Goal: Task Accomplishment & Management: Use online tool/utility

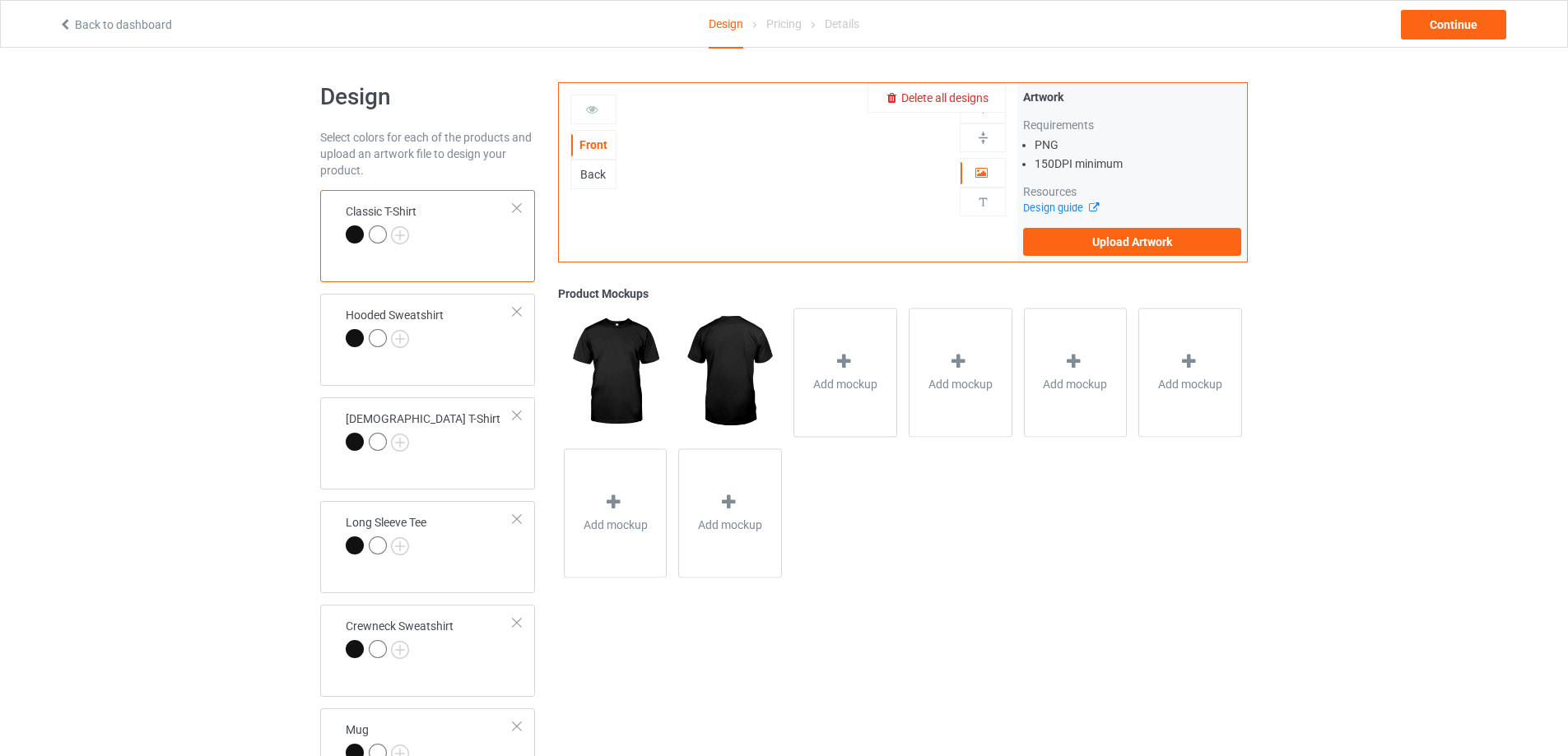
click at [976, 90] on div "Delete all designs" at bounding box center [936, 98] width 137 height 17
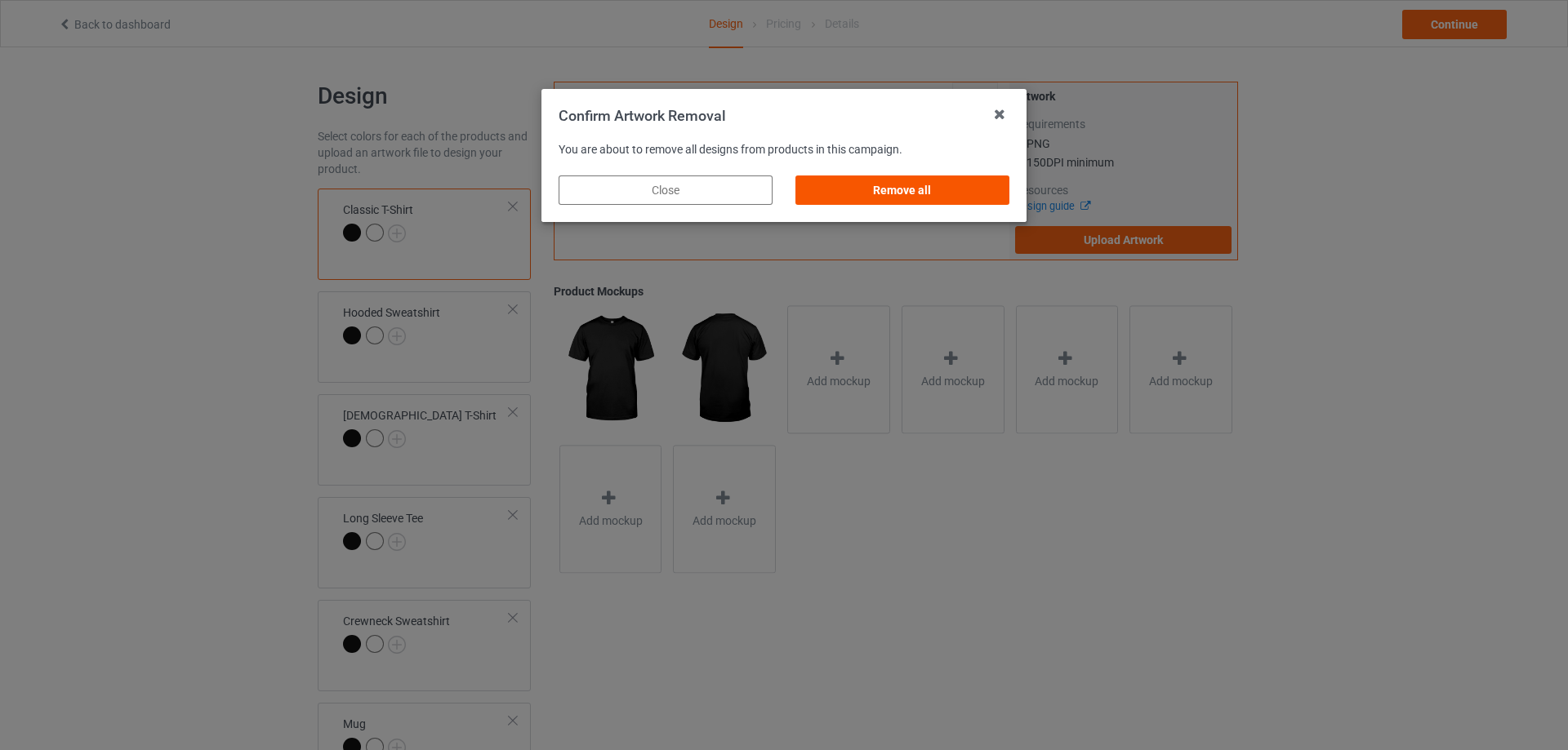
click at [927, 183] on div "Remove all" at bounding box center [902, 191] width 214 height 29
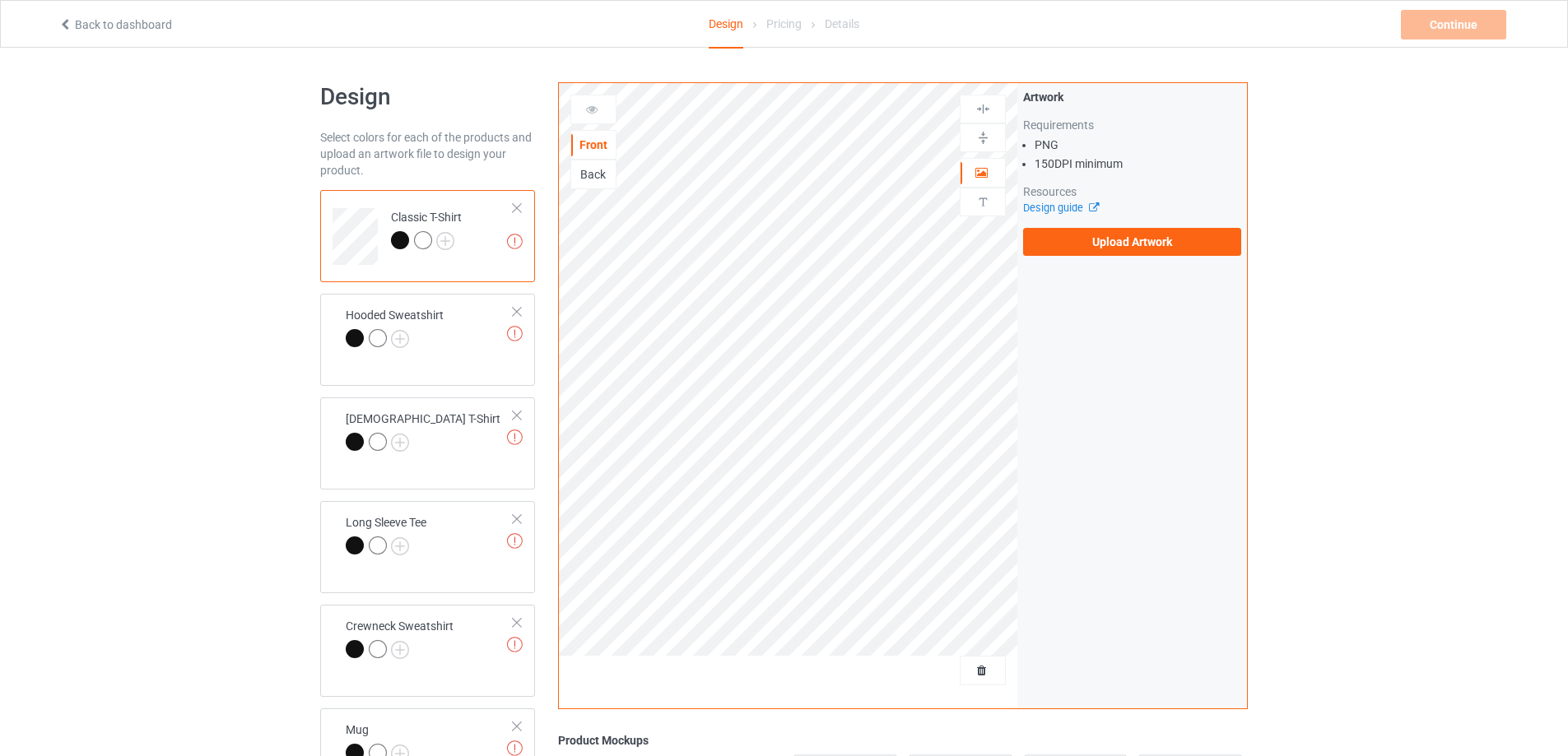
click at [1065, 215] on div "Design guide" at bounding box center [1132, 208] width 218 height 17
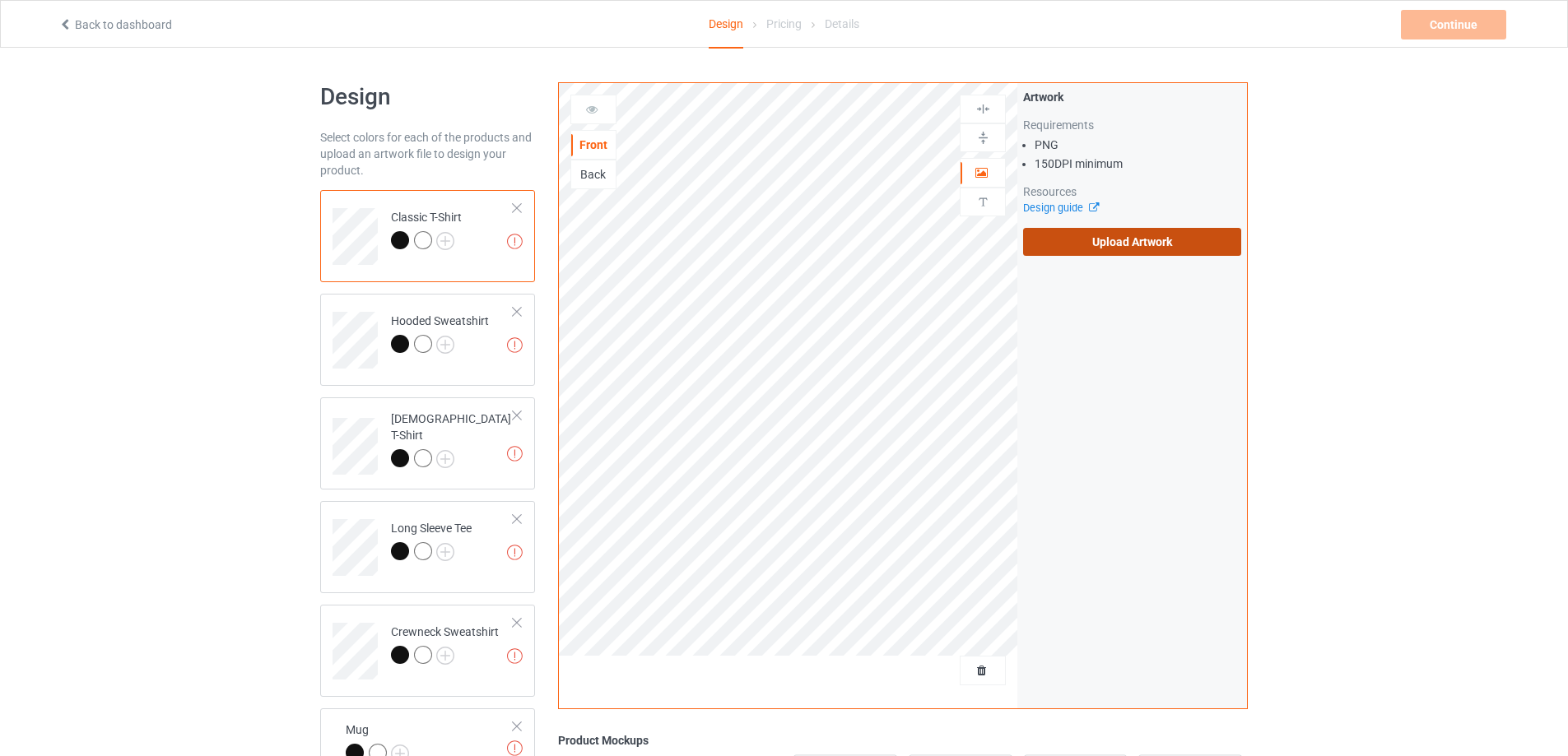
click at [1075, 229] on label "Upload Artwork" at bounding box center [1132, 241] width 218 height 28
click at [0, 0] on input "Upload Artwork" at bounding box center [0, 0] width 0 height 0
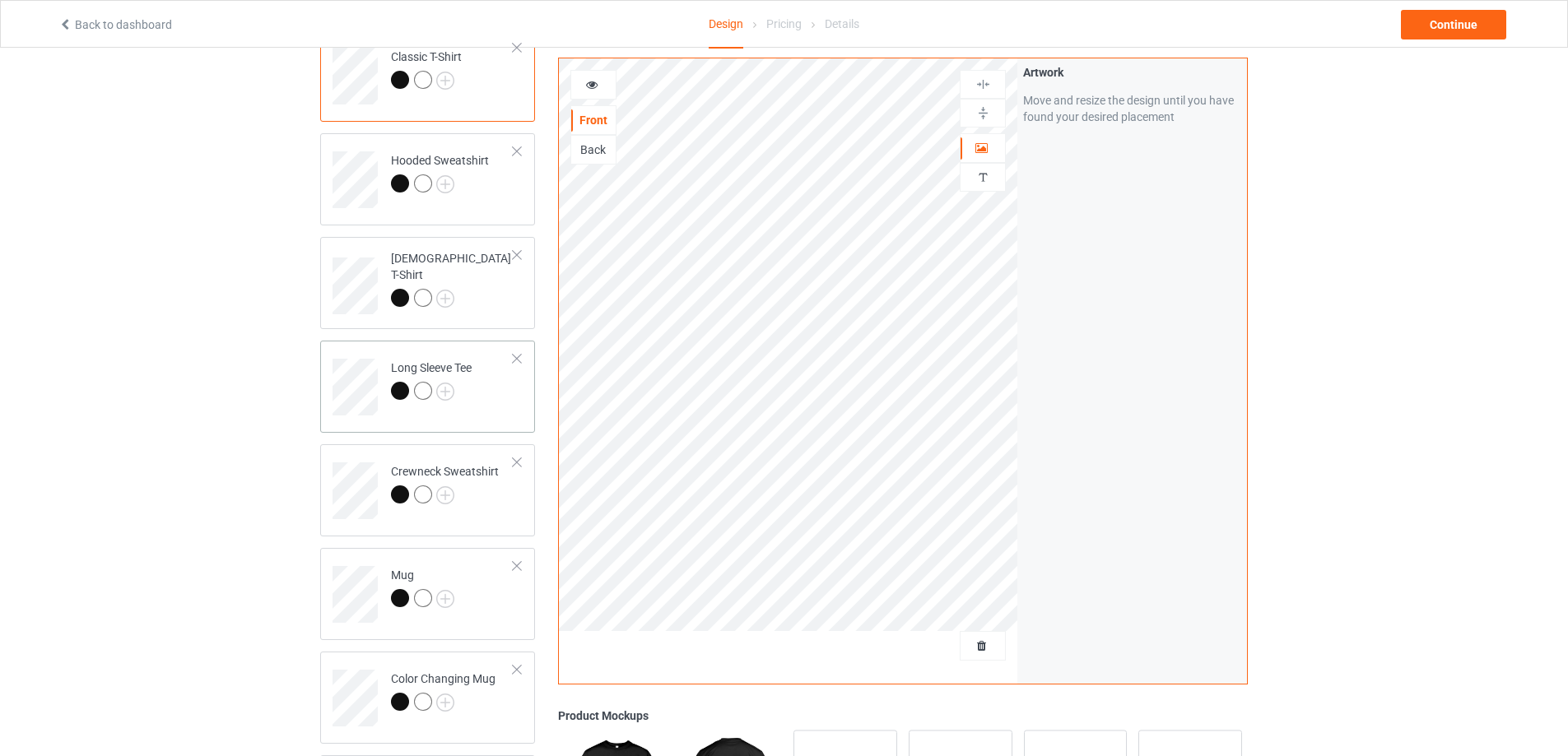
scroll to position [164, 0]
click at [475, 596] on td "Mug" at bounding box center [452, 585] width 141 height 69
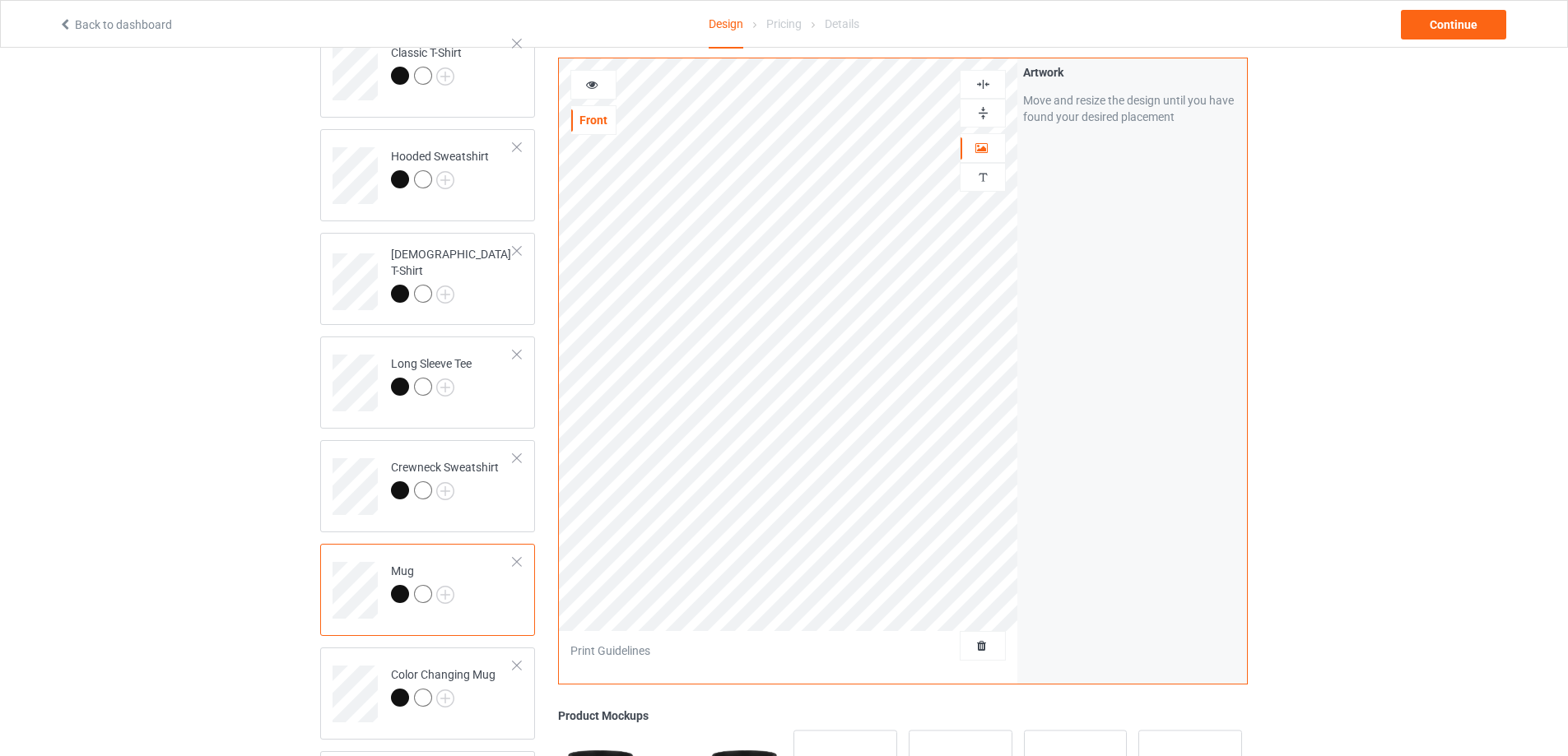
click at [986, 110] on img at bounding box center [983, 112] width 16 height 16
click at [1429, 25] on div "Continue" at bounding box center [1453, 25] width 105 height 30
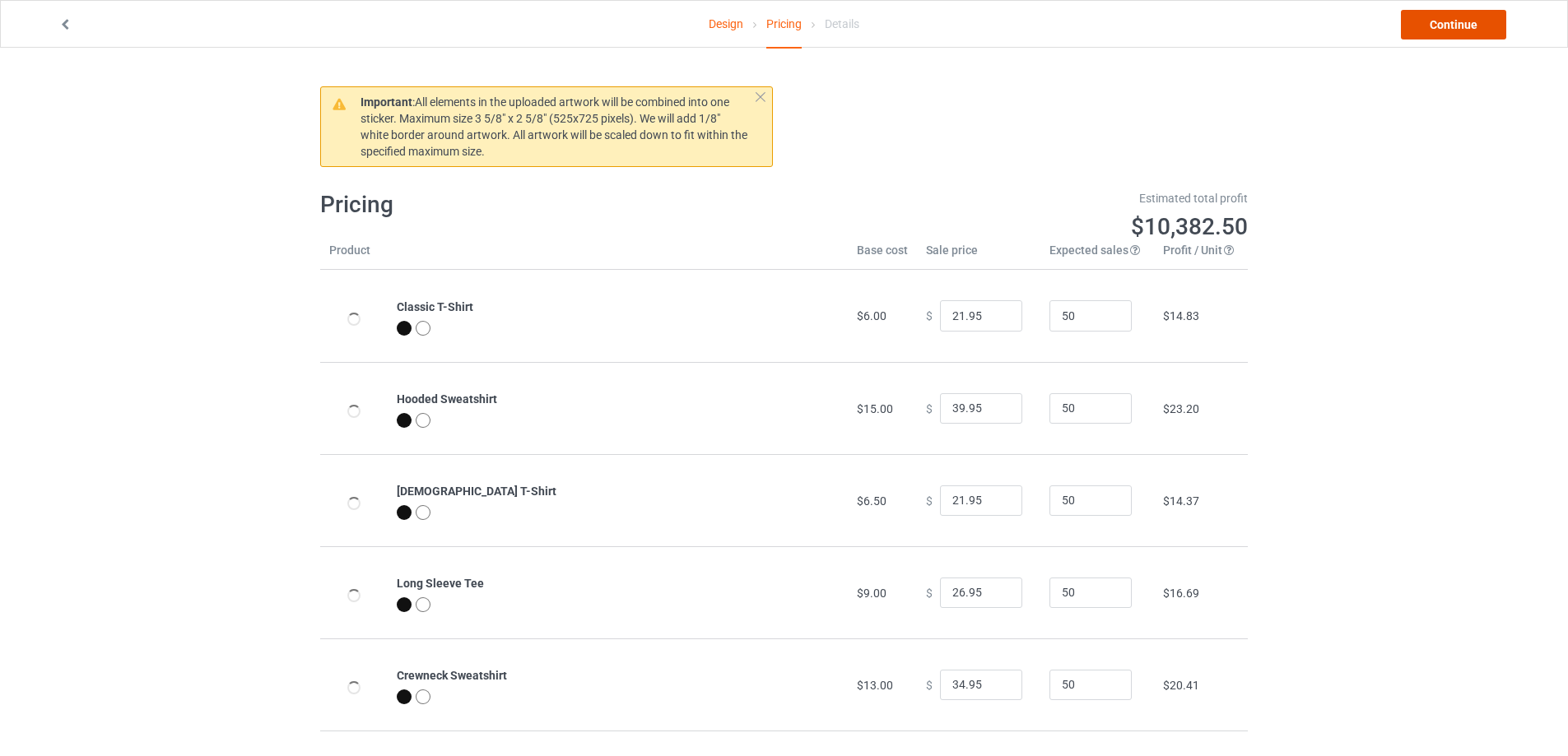
click at [1429, 25] on link "Continue" at bounding box center [1453, 25] width 105 height 30
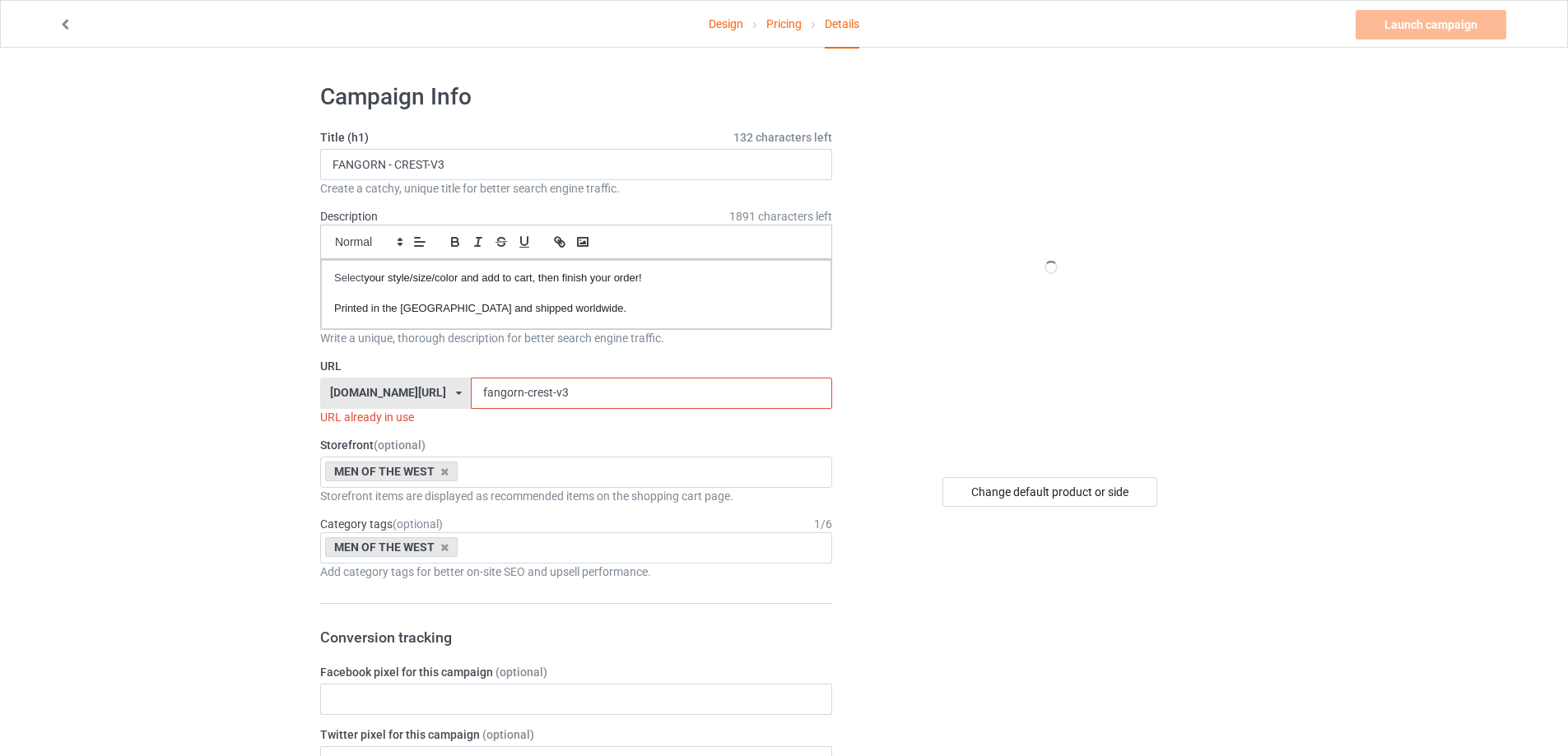
drag, startPoint x: 480, startPoint y: 390, endPoint x: 414, endPoint y: 395, distance: 66.2
click at [366, 389] on div "[DOMAIN_NAME][URL] [DOMAIN_NAME][URL] [DOMAIN_NAME][URL] [DOMAIN_NAME][URL] 5a5…" at bounding box center [576, 394] width 512 height 32
paste input "- grim crest"
click at [545, 395] on input "fangorn - grim crest" at bounding box center [651, 394] width 360 height 32
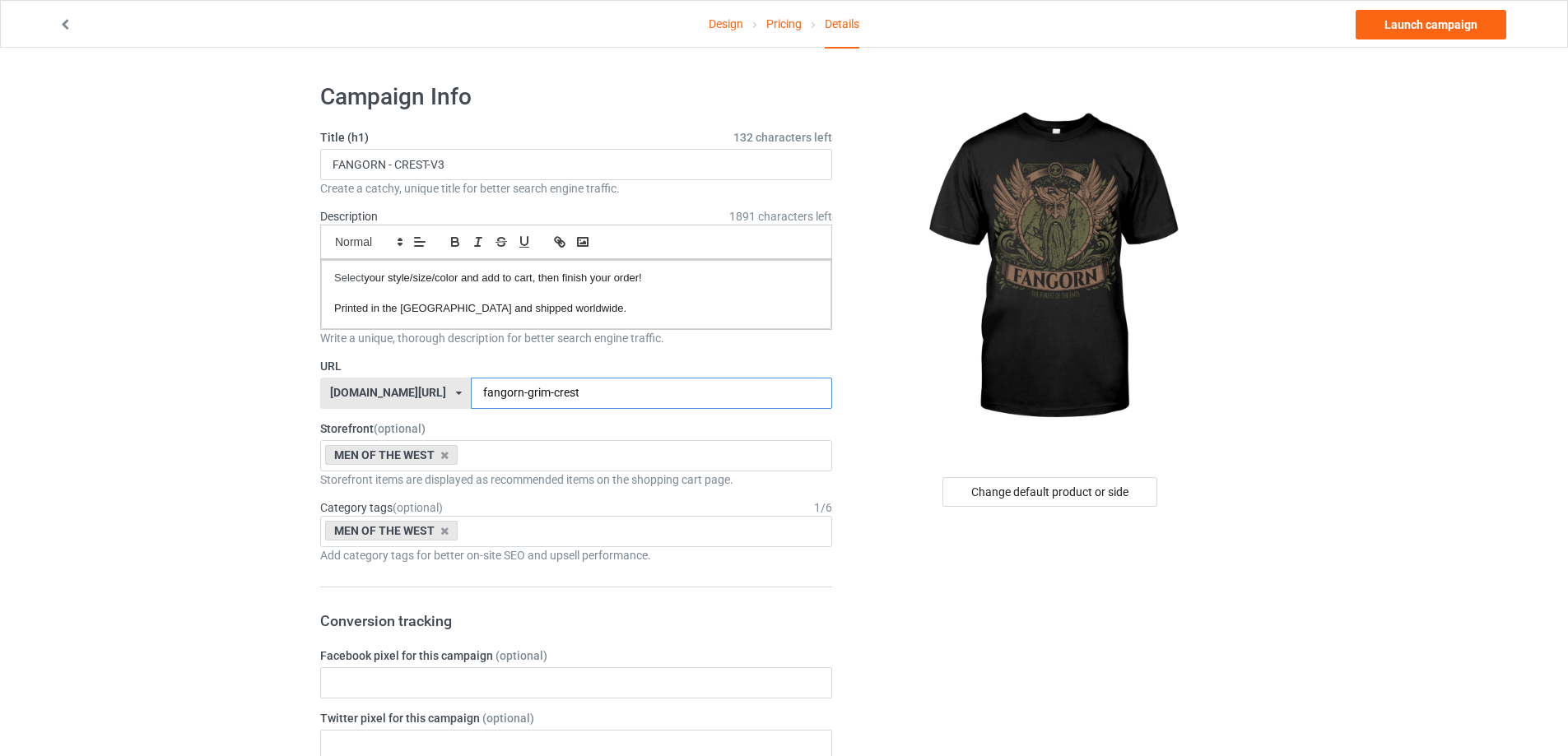
type input "fangorn-grim-crest"
drag, startPoint x: 529, startPoint y: 166, endPoint x: 0, endPoint y: 172, distance: 529.0
paste input "GRIM CREST"
type input "FANGORN - GRIM CREST"
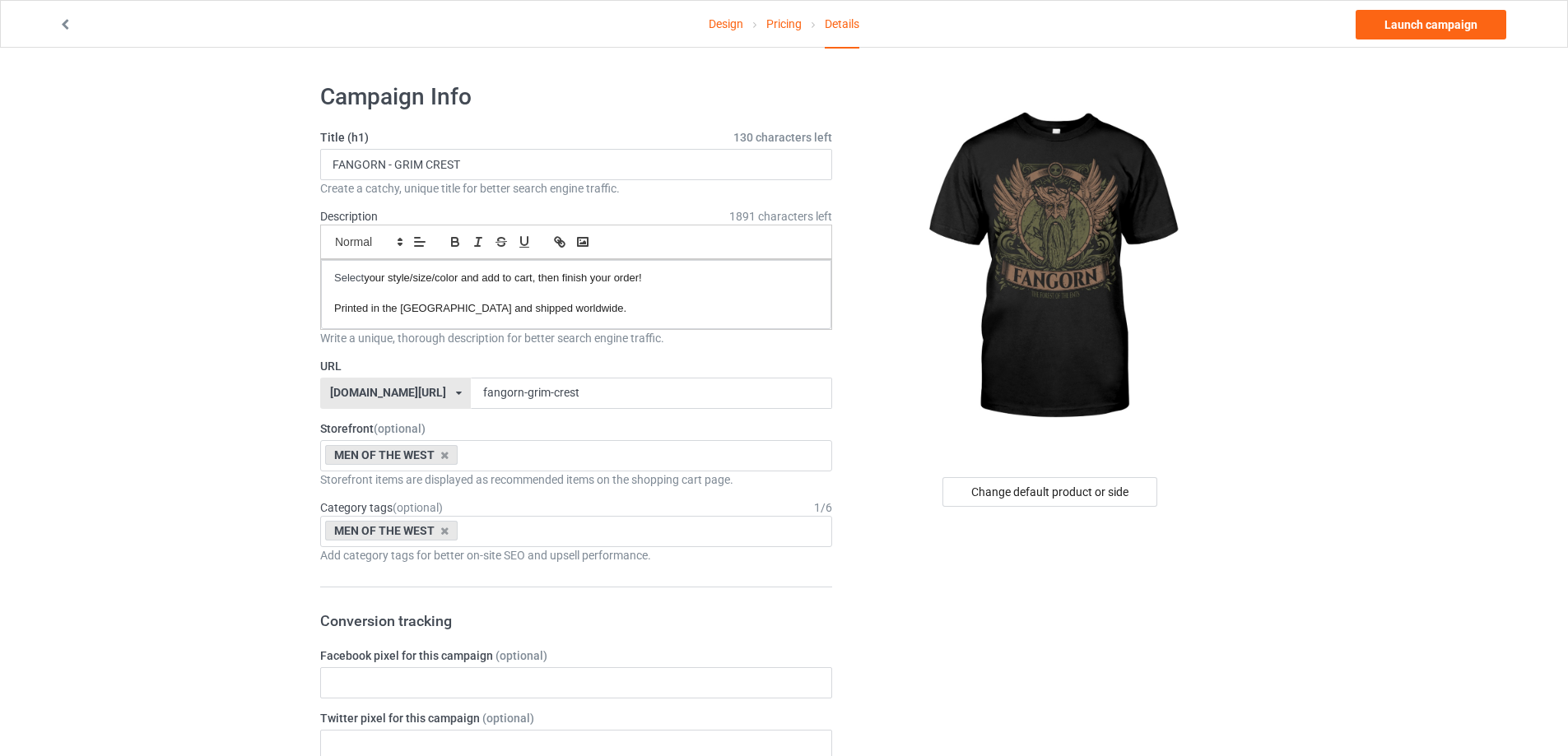
click at [1441, 24] on link "Launch campaign" at bounding box center [1431, 25] width 150 height 30
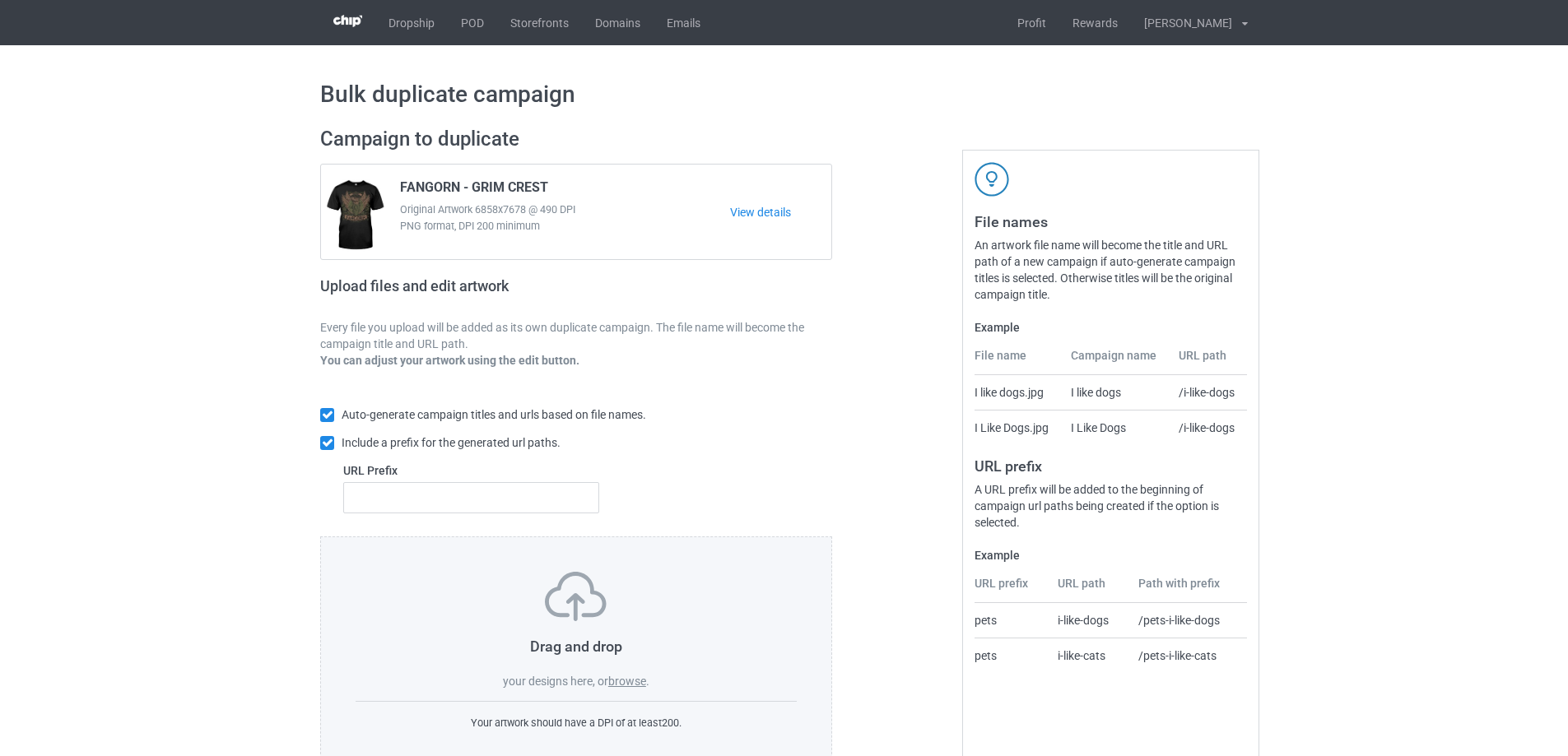
click at [632, 684] on label "browse" at bounding box center [627, 682] width 38 height 13
click at [0, 0] on input "browse" at bounding box center [0, 0] width 0 height 0
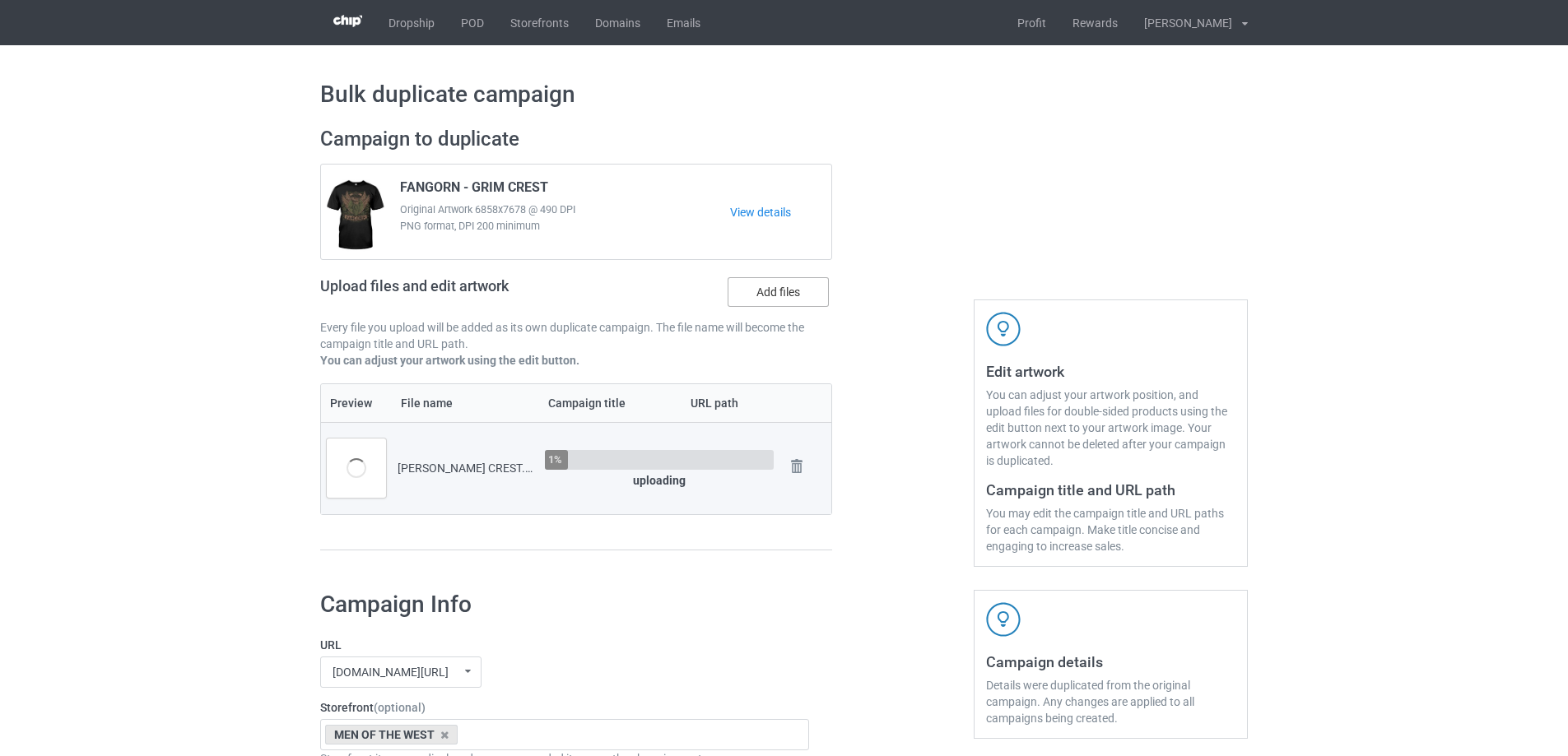
click at [751, 305] on label "Add files" at bounding box center [777, 293] width 101 height 30
click at [0, 0] on input "Add files" at bounding box center [0, 0] width 0 height 0
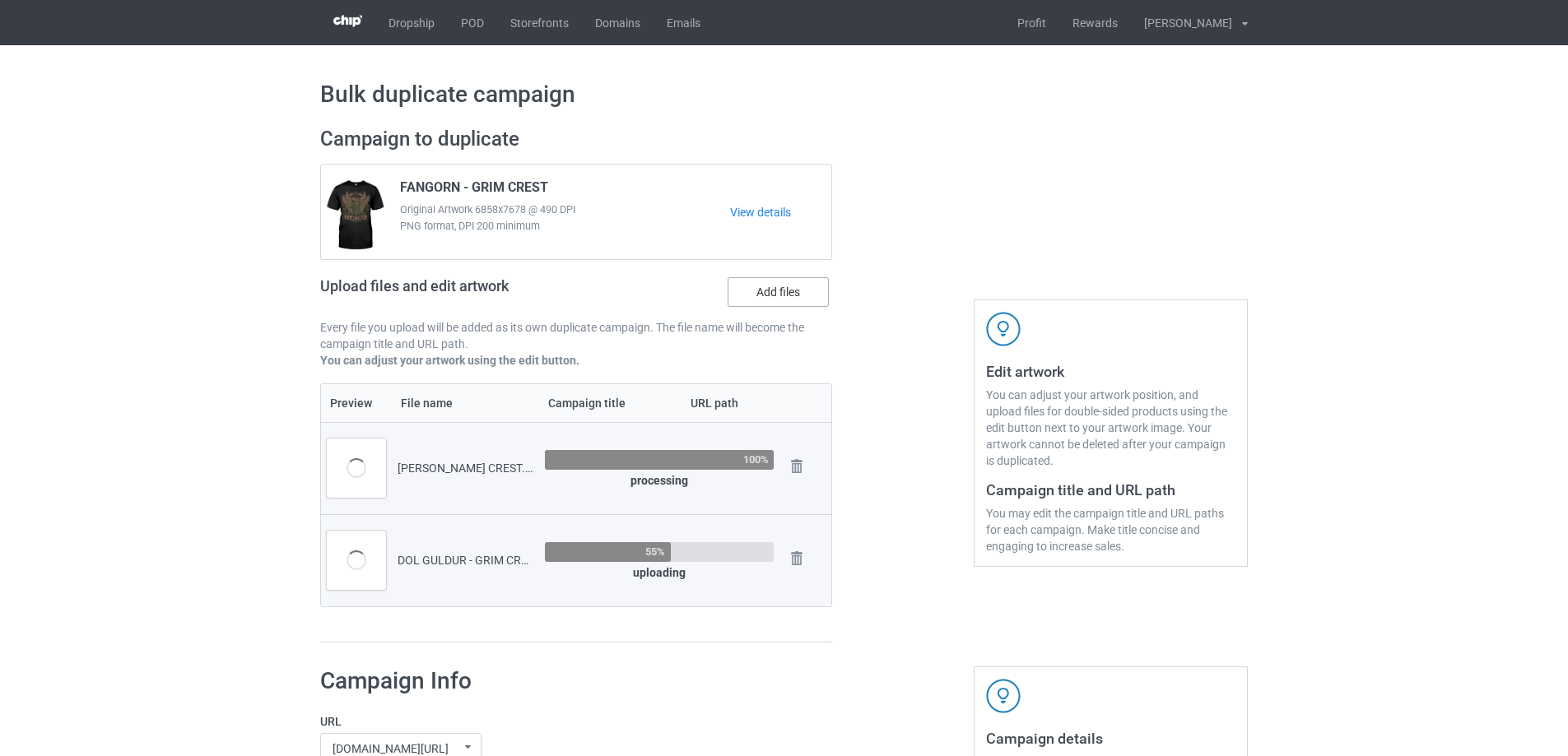
click at [816, 306] on label "Add files" at bounding box center [777, 293] width 101 height 30
click at [0, 0] on input "Add files" at bounding box center [0, 0] width 0 height 0
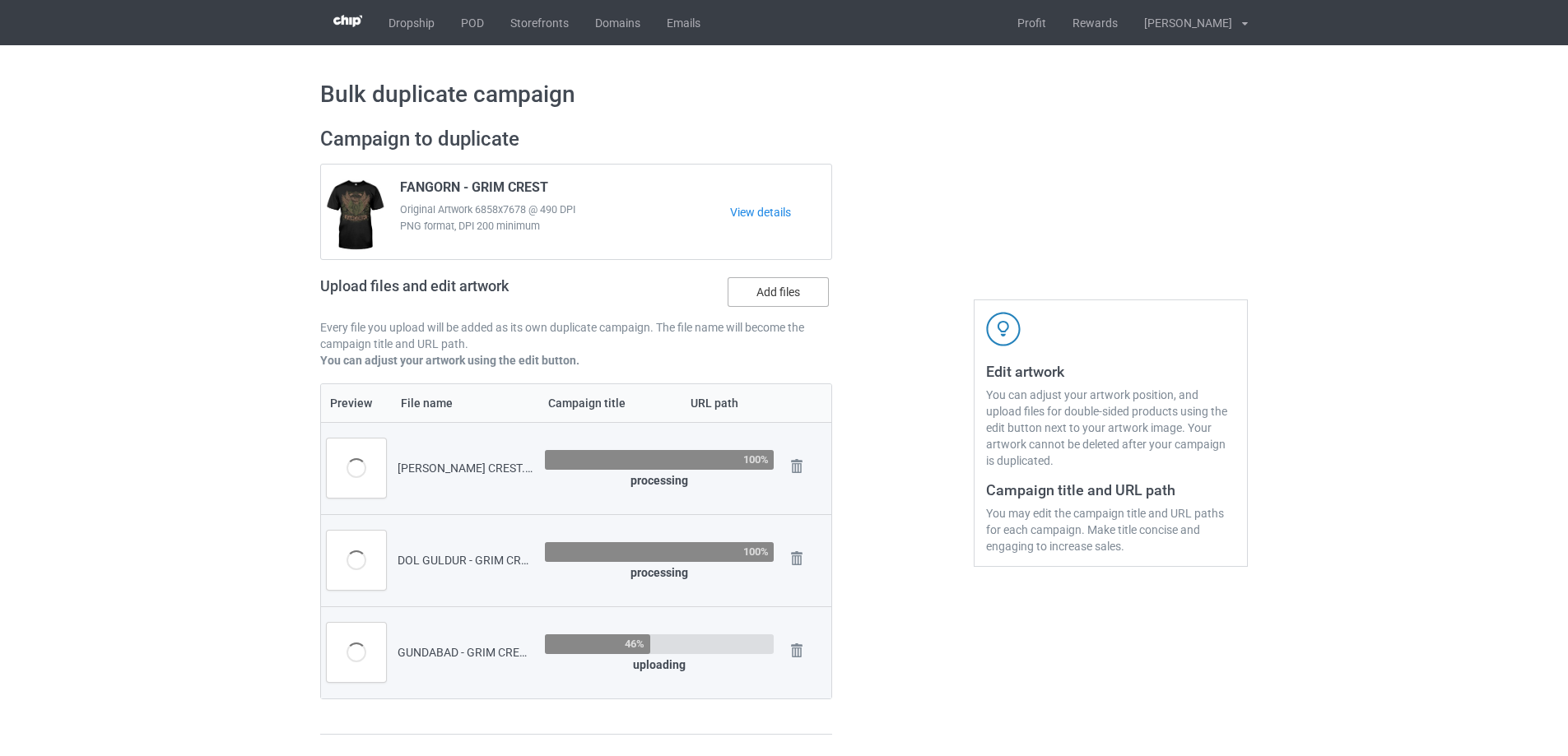
click at [785, 294] on label "Add files" at bounding box center [777, 293] width 101 height 30
click at [0, 0] on input "Add files" at bounding box center [0, 0] width 0 height 0
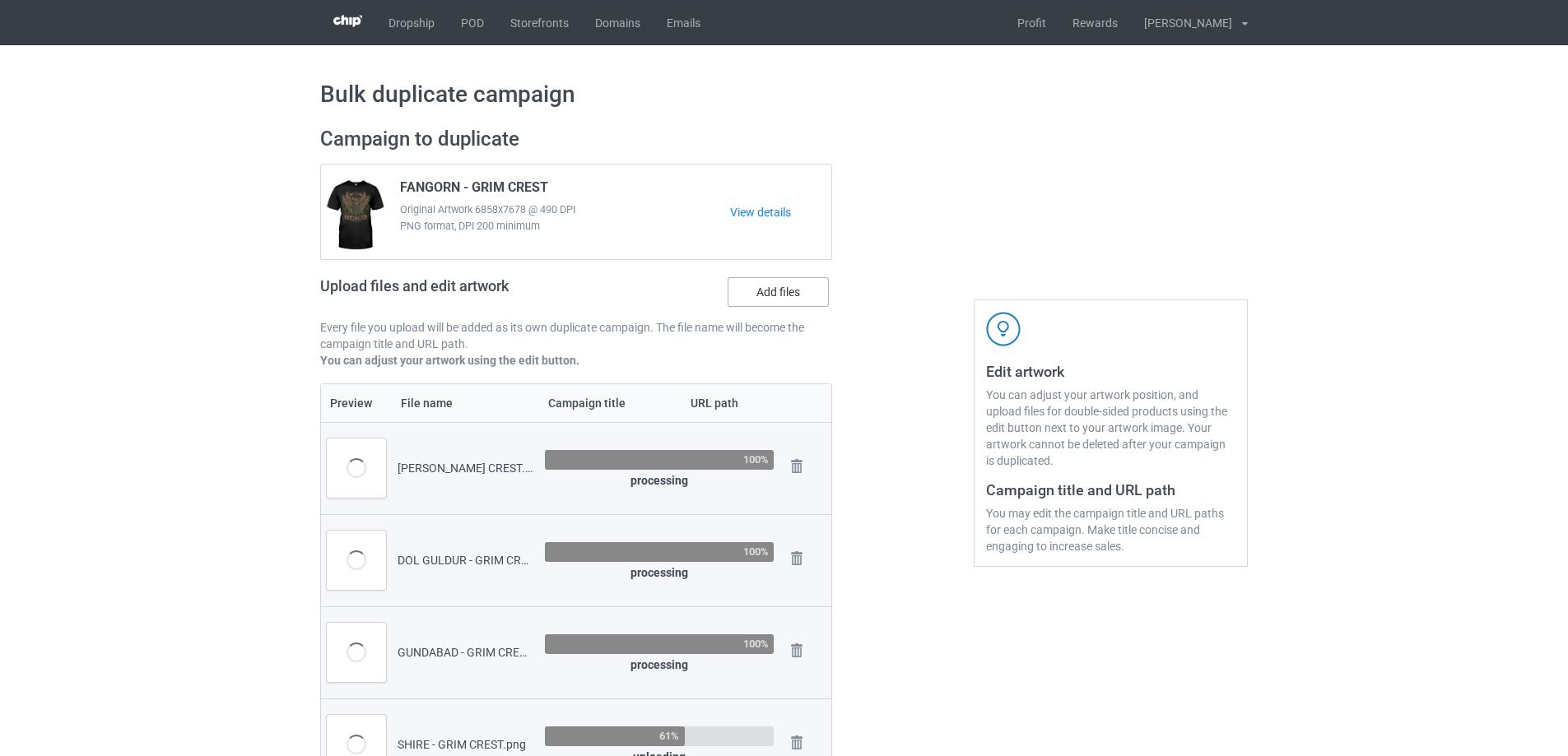
click at [792, 300] on label "Add files" at bounding box center [777, 293] width 101 height 30
click at [0, 0] on input "Add files" at bounding box center [0, 0] width 0 height 0
click at [777, 295] on label "Add files" at bounding box center [777, 293] width 101 height 30
click at [0, 0] on input "Add files" at bounding box center [0, 0] width 0 height 0
click at [787, 300] on label "Add files" at bounding box center [777, 293] width 101 height 30
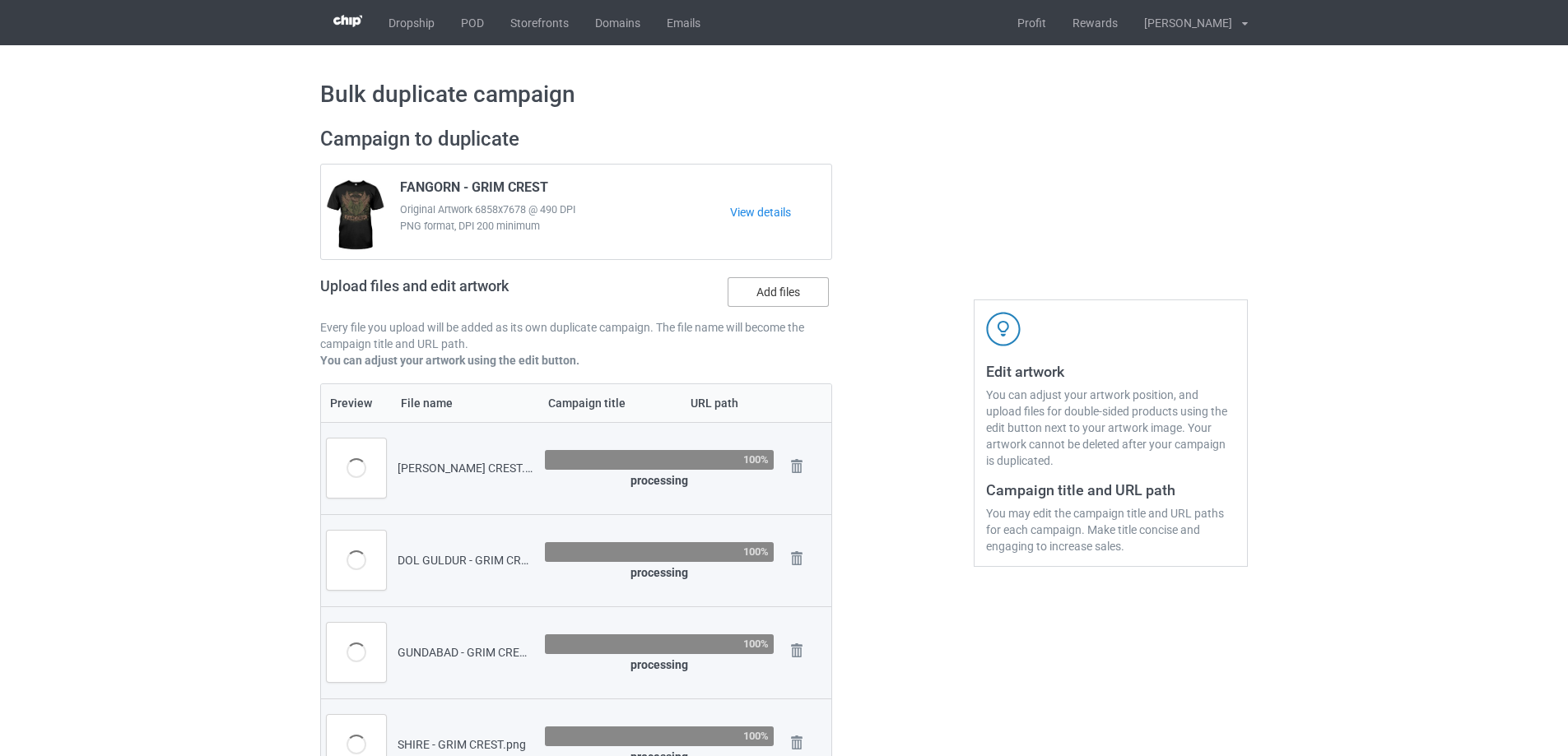
click at [0, 0] on input "Add files" at bounding box center [0, 0] width 0 height 0
click at [795, 301] on label "Add files" at bounding box center [777, 293] width 101 height 30
click at [0, 0] on input "Add files" at bounding box center [0, 0] width 0 height 0
click at [812, 295] on label "Add files" at bounding box center [777, 293] width 101 height 30
click at [0, 0] on input "Add files" at bounding box center [0, 0] width 0 height 0
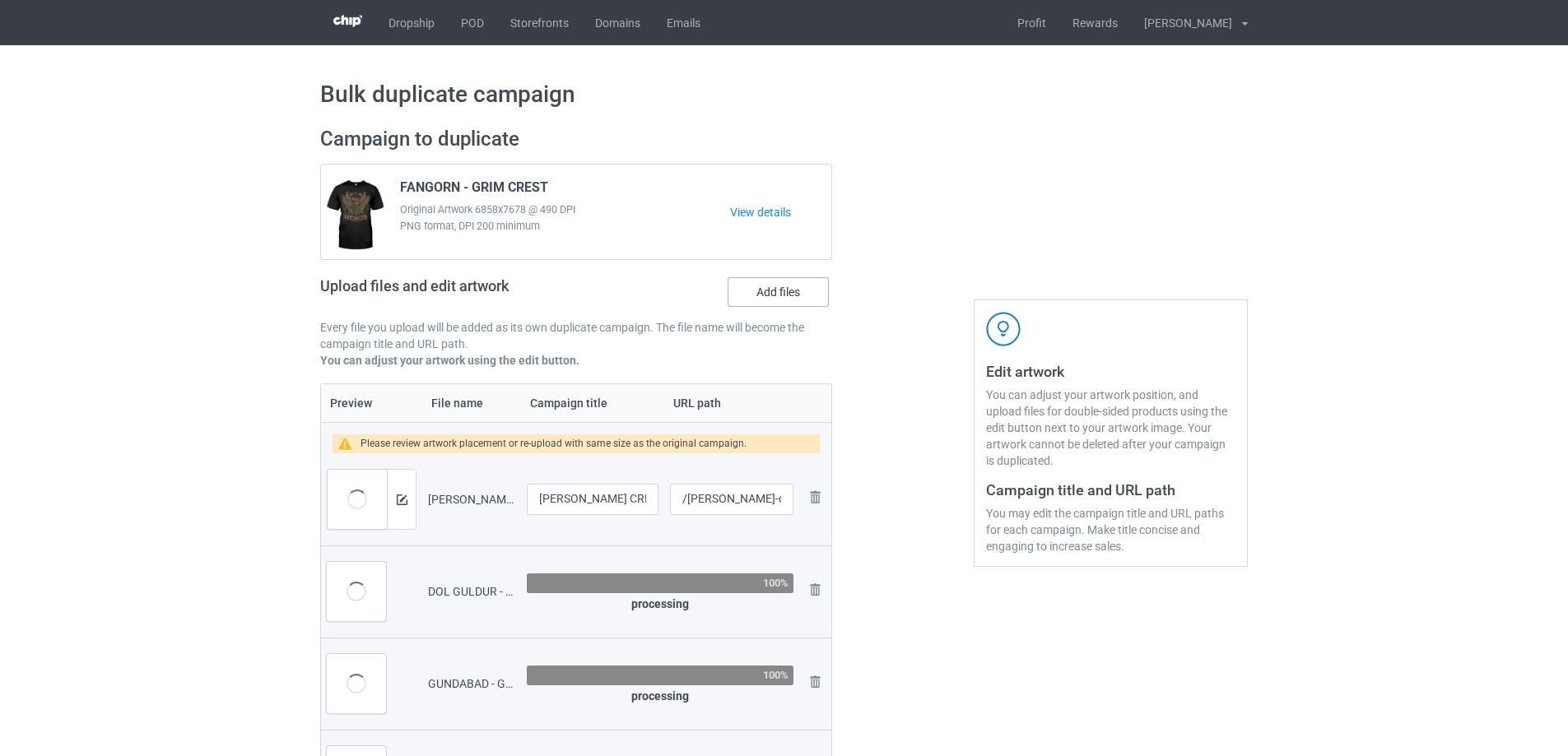
click at [804, 300] on label "Add files" at bounding box center [777, 293] width 101 height 30
click at [0, 0] on input "Add files" at bounding box center [0, 0] width 0 height 0
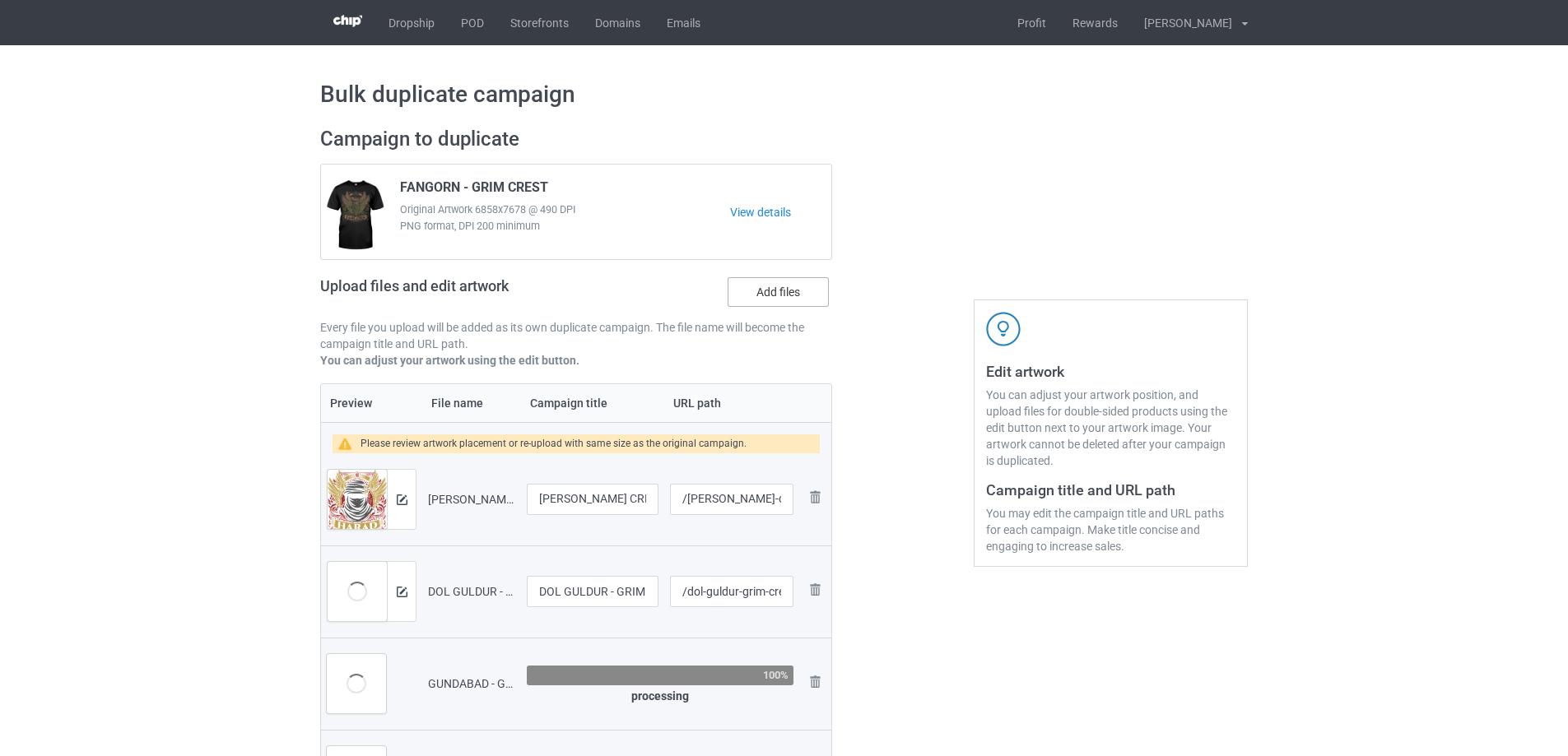
click at [771, 299] on label "Add files" at bounding box center [777, 293] width 101 height 30
click at [0, 0] on input "Add files" at bounding box center [0, 0] width 0 height 0
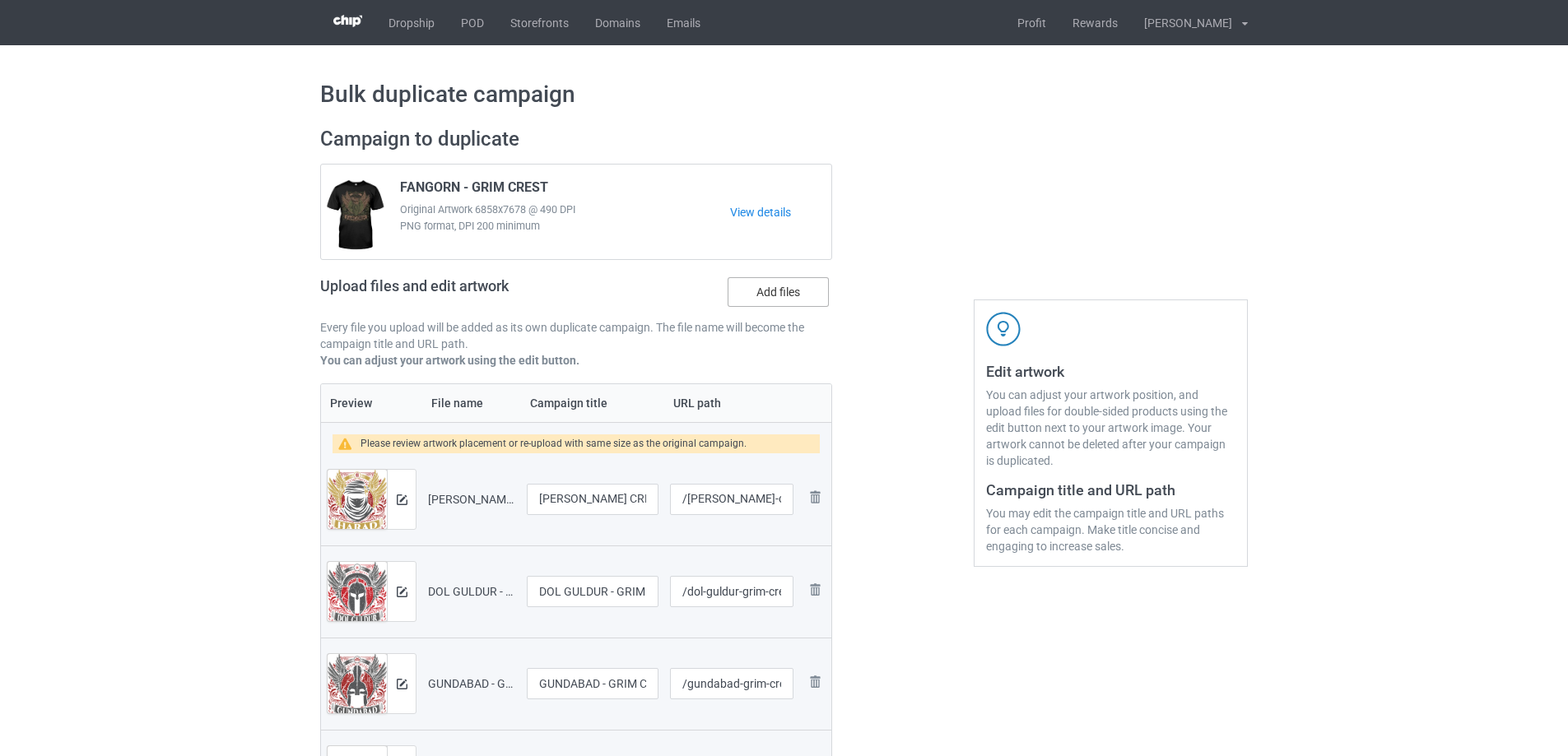
click at [791, 293] on label "Add files" at bounding box center [777, 293] width 101 height 30
click at [0, 0] on input "Add files" at bounding box center [0, 0] width 0 height 0
click at [807, 293] on label "Add files" at bounding box center [777, 293] width 101 height 30
click at [0, 0] on input "Add files" at bounding box center [0, 0] width 0 height 0
click at [788, 303] on label "Add files" at bounding box center [777, 293] width 101 height 30
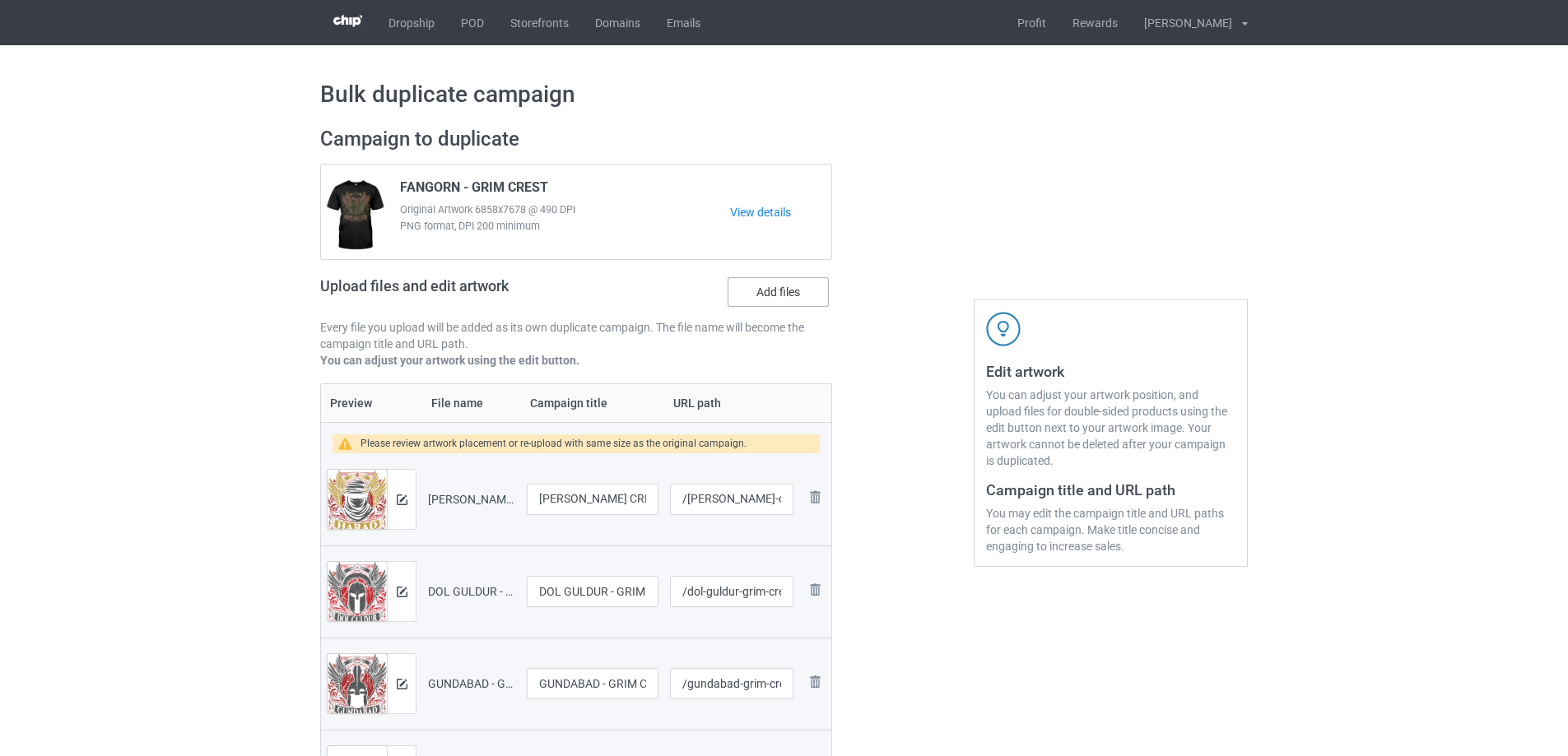
click at [0, 0] on input "Add files" at bounding box center [0, 0] width 0 height 0
click at [798, 300] on label "Add files" at bounding box center [777, 293] width 101 height 30
click at [0, 0] on input "Add files" at bounding box center [0, 0] width 0 height 0
click at [771, 283] on label "Add files" at bounding box center [777, 293] width 101 height 30
click at [0, 0] on input "Add files" at bounding box center [0, 0] width 0 height 0
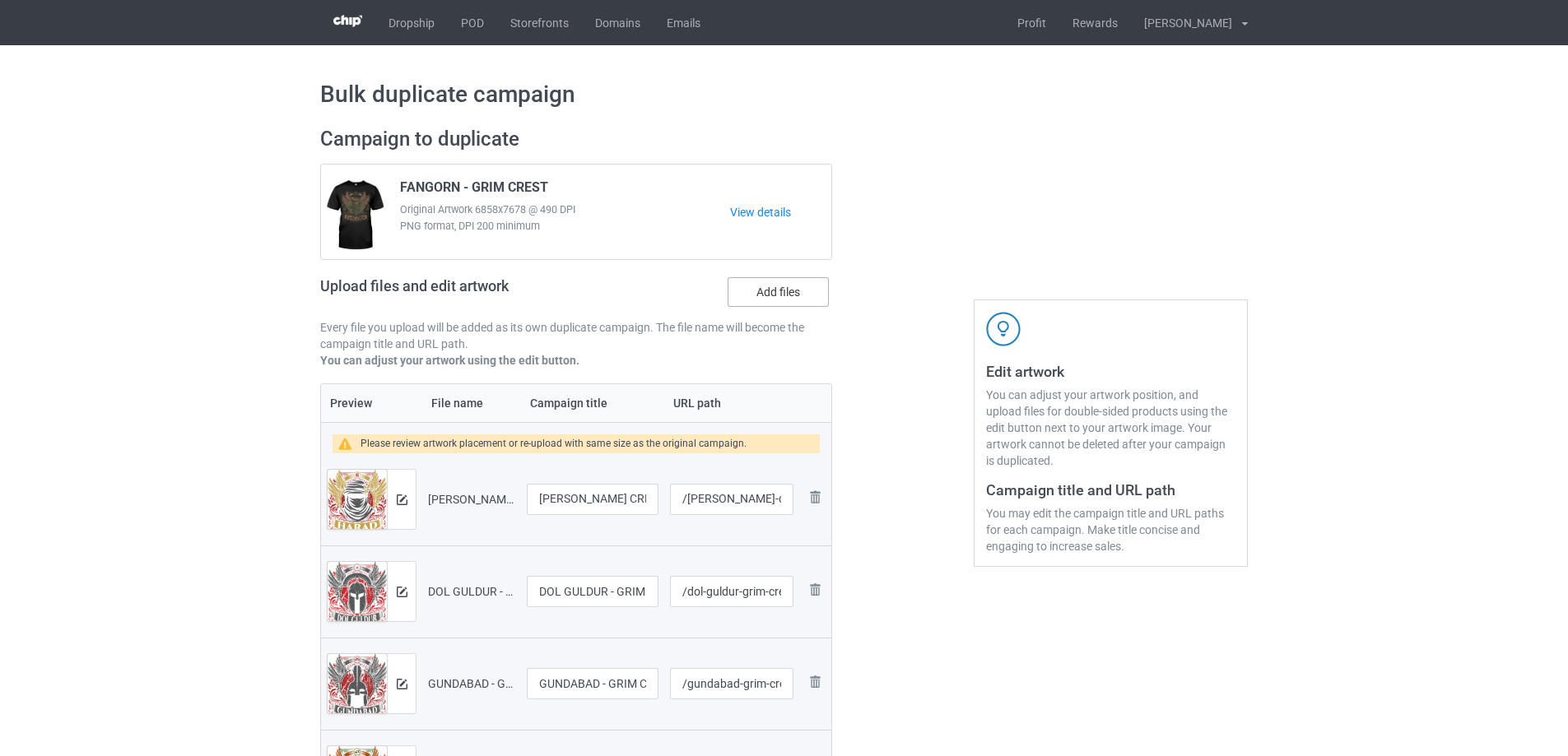
click at [796, 304] on label "Add files" at bounding box center [777, 293] width 101 height 30
click at [0, 0] on input "Add files" at bounding box center [0, 0] width 0 height 0
click at [793, 289] on label "Add files" at bounding box center [777, 293] width 101 height 30
click at [0, 0] on input "Add files" at bounding box center [0, 0] width 0 height 0
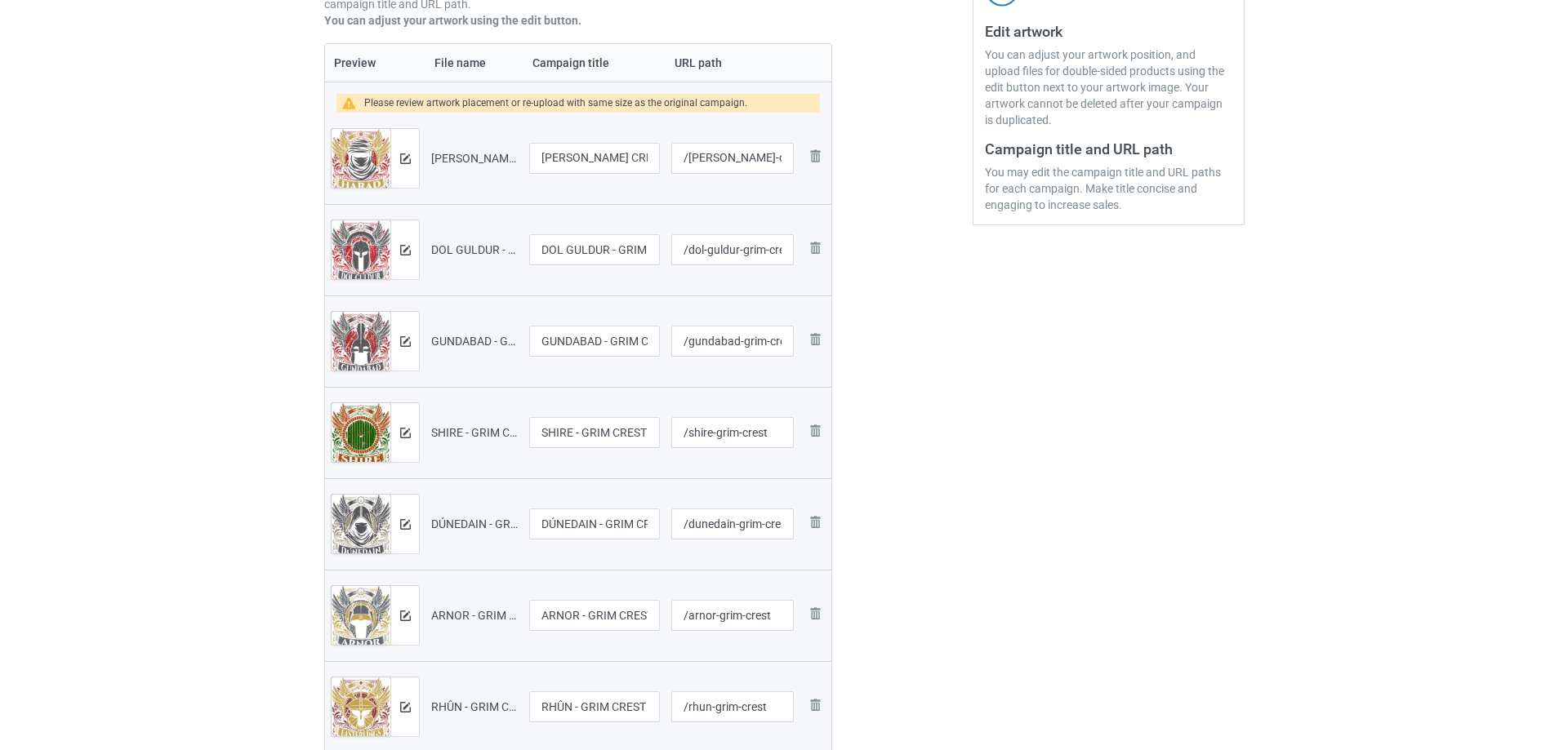
scroll to position [327, 0]
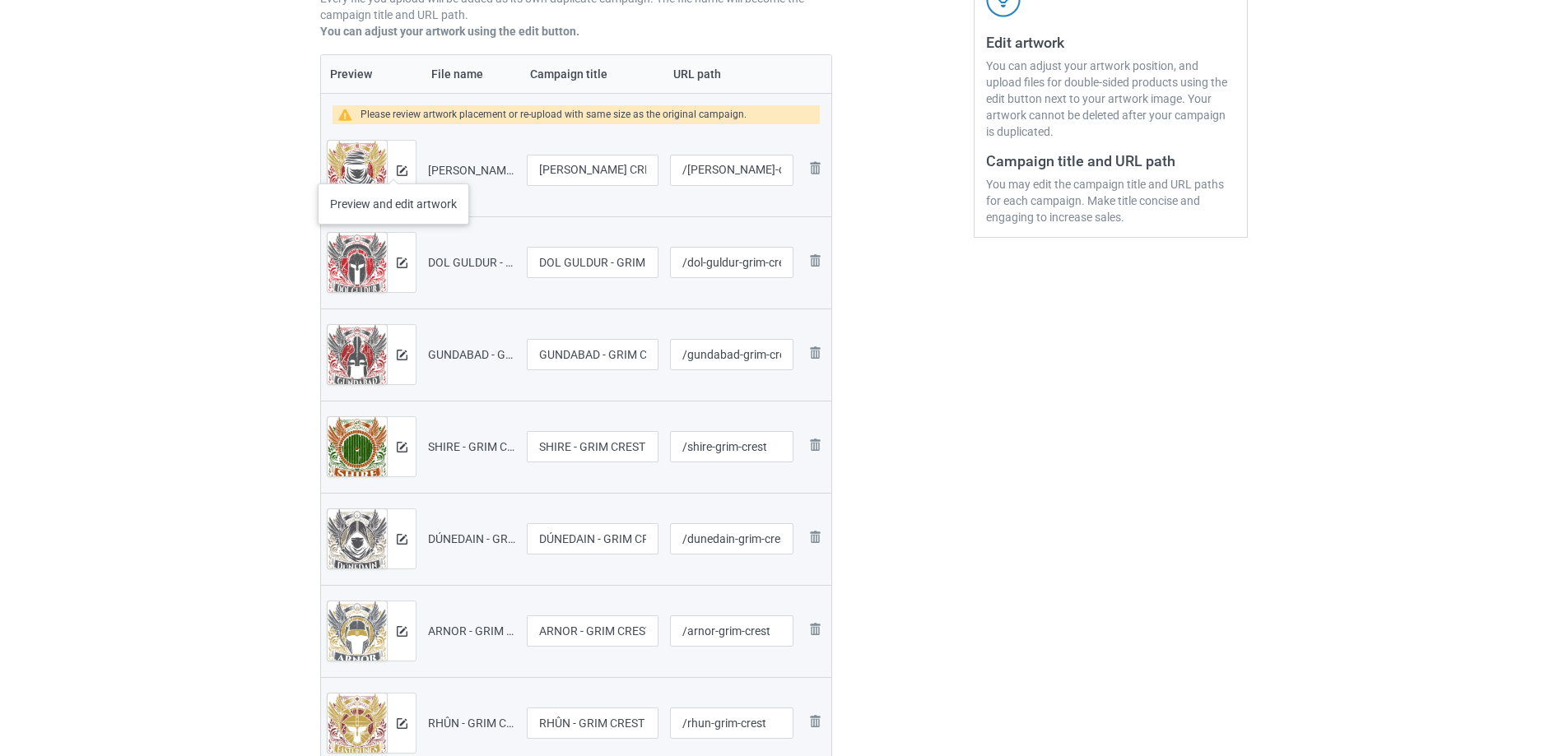
click at [394, 167] on div at bounding box center [401, 171] width 29 height 59
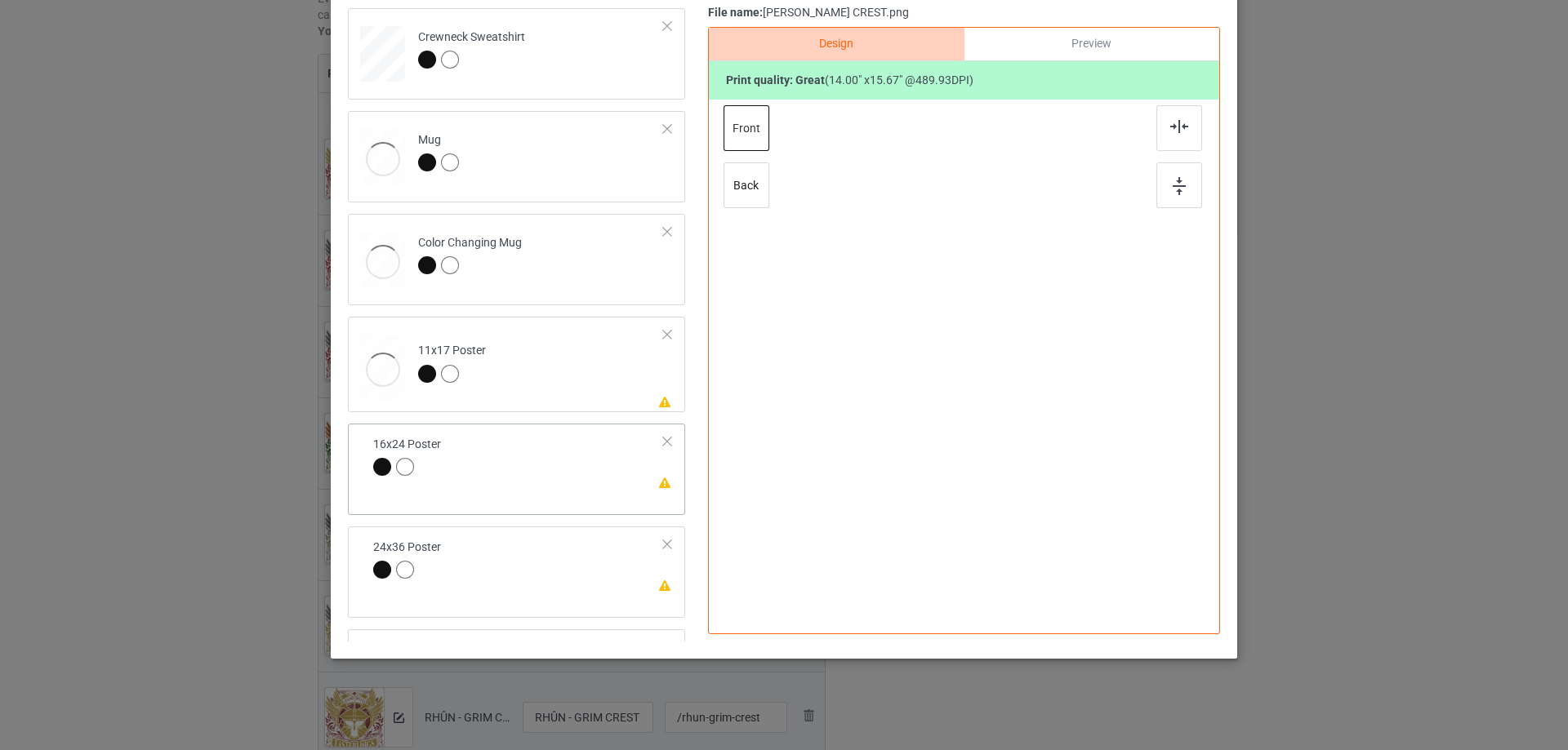
scroll to position [653, 0]
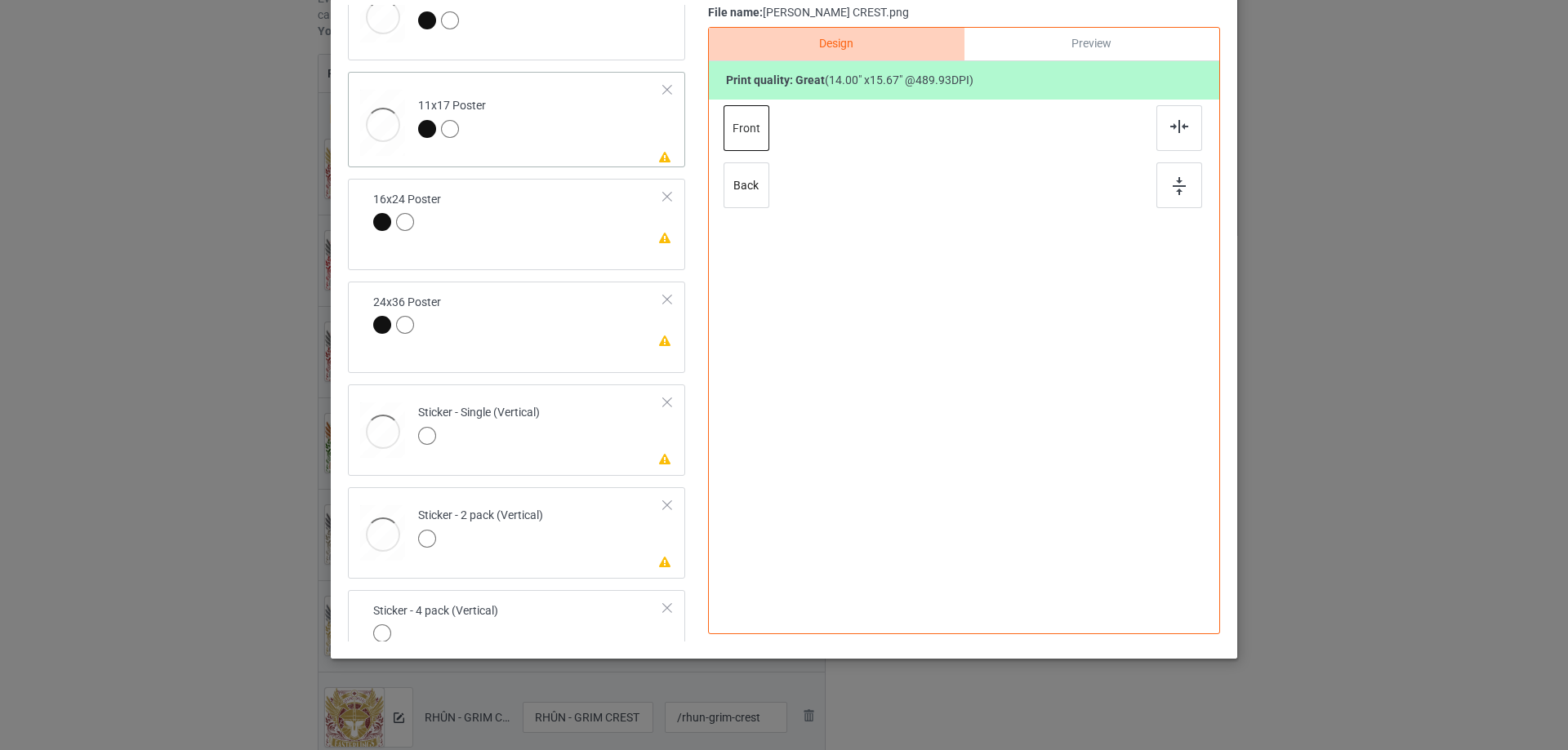
click at [574, 116] on td "Please review artwork placement 11x17 Poster" at bounding box center [541, 120] width 263 height 83
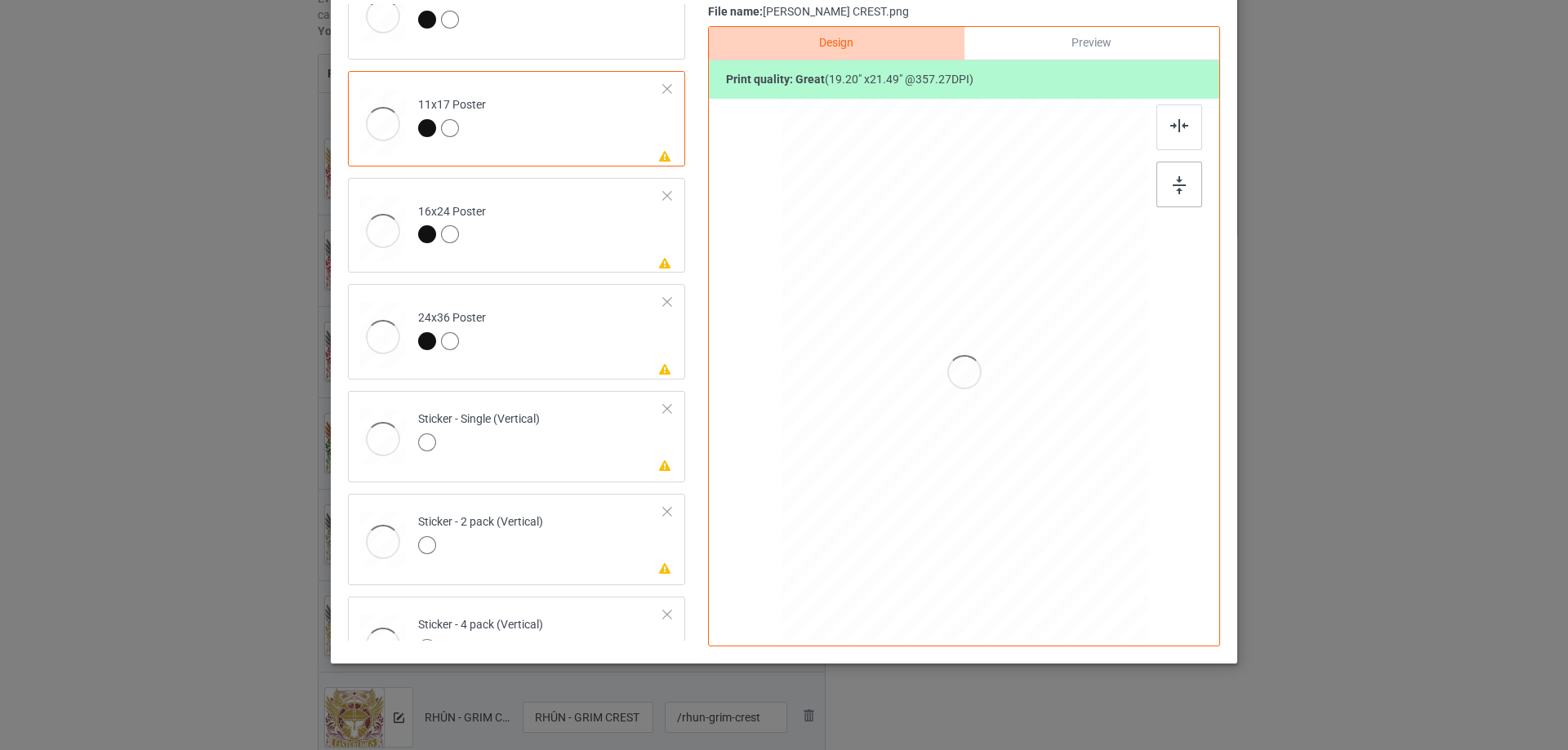
click at [1193, 185] on div at bounding box center [1179, 184] width 46 height 46
click at [1178, 117] on div at bounding box center [1179, 127] width 46 height 46
click at [576, 252] on td "Please review artwork placement 16x24 Poster" at bounding box center [541, 226] width 263 height 83
click at [1184, 191] on div at bounding box center [1179, 184] width 46 height 46
click at [1161, 94] on div "Print quality: great ( 19.20 " x 21.49 " @ 357.27 DPI)" at bounding box center [964, 80] width 510 height 40
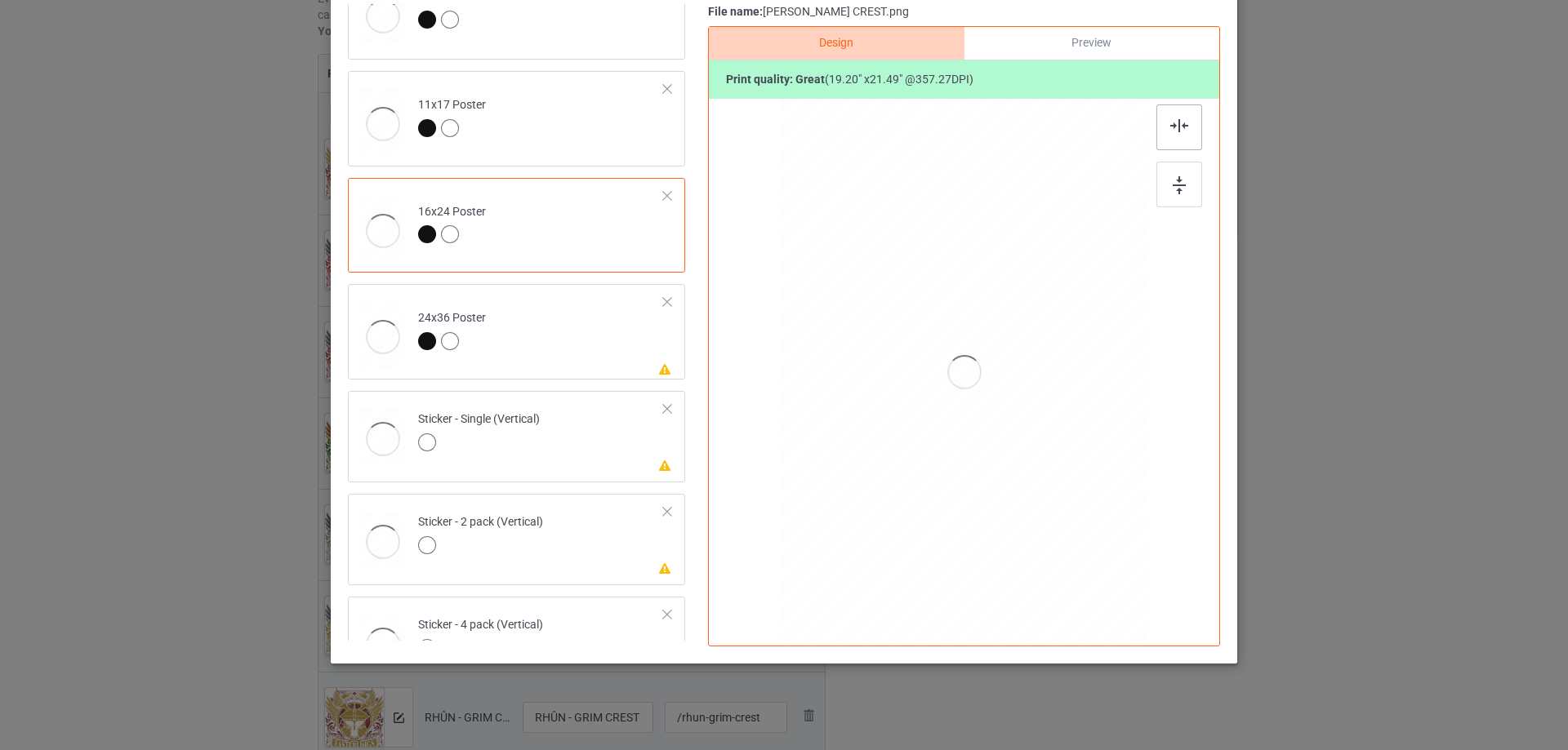
click at [1171, 138] on div at bounding box center [1179, 127] width 46 height 46
click at [564, 311] on td "Please review artwork placement 24x36 Poster" at bounding box center [541, 333] width 263 height 83
click at [1185, 190] on div at bounding box center [1179, 184] width 46 height 46
click at [1170, 132] on img at bounding box center [1178, 125] width 18 height 13
click at [578, 429] on td "Please review artwork placement Sticker - Single (Vertical)" at bounding box center [541, 434] width 263 height 72
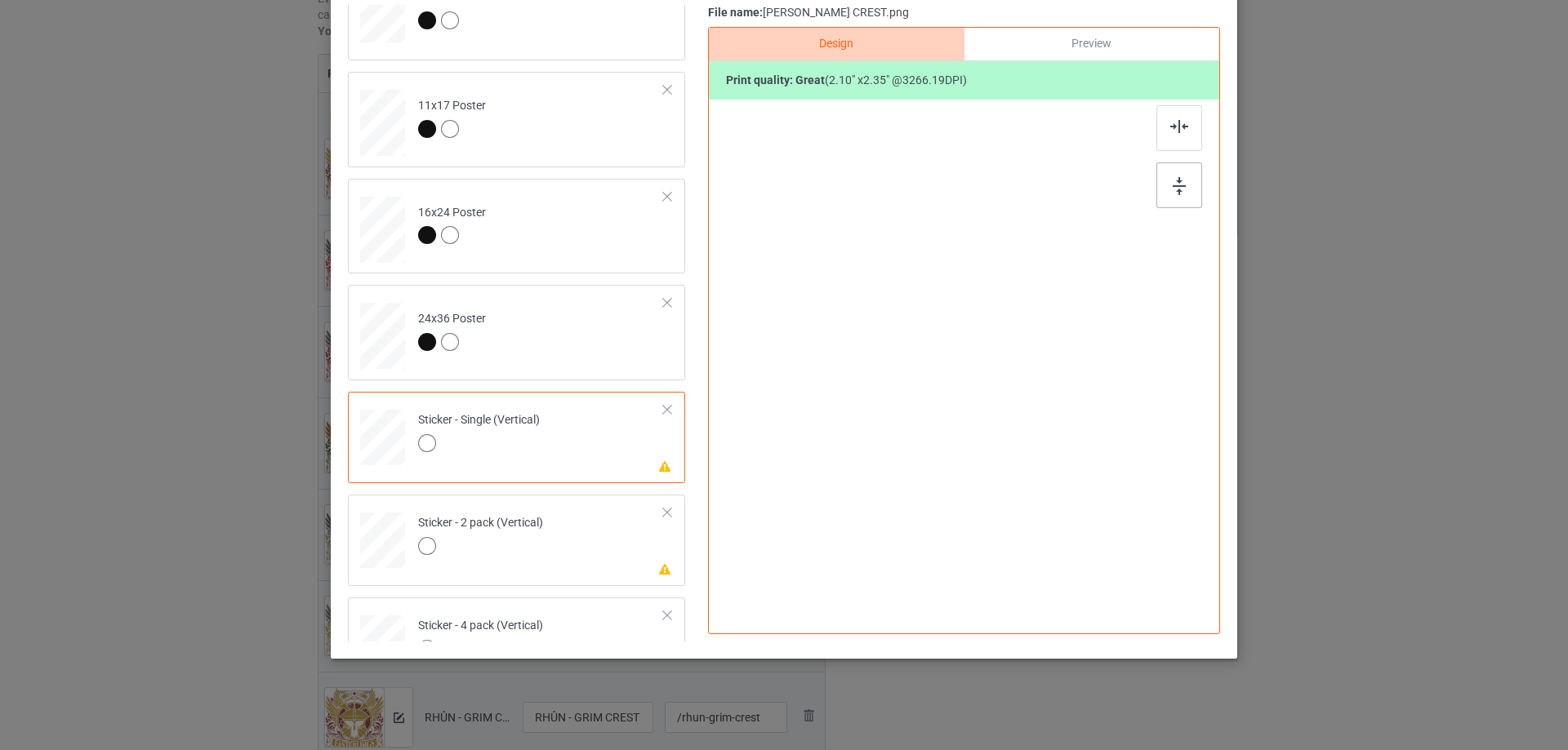
click at [1176, 193] on img at bounding box center [1179, 185] width 13 height 18
click at [1170, 125] on img at bounding box center [1178, 126] width 18 height 13
click at [576, 564] on td "Please review artwork placement Sticker - 2 pack (Vertical)" at bounding box center [541, 537] width 263 height 72
click at [1178, 170] on div at bounding box center [1179, 185] width 46 height 46
click at [1174, 130] on img at bounding box center [1178, 126] width 18 height 13
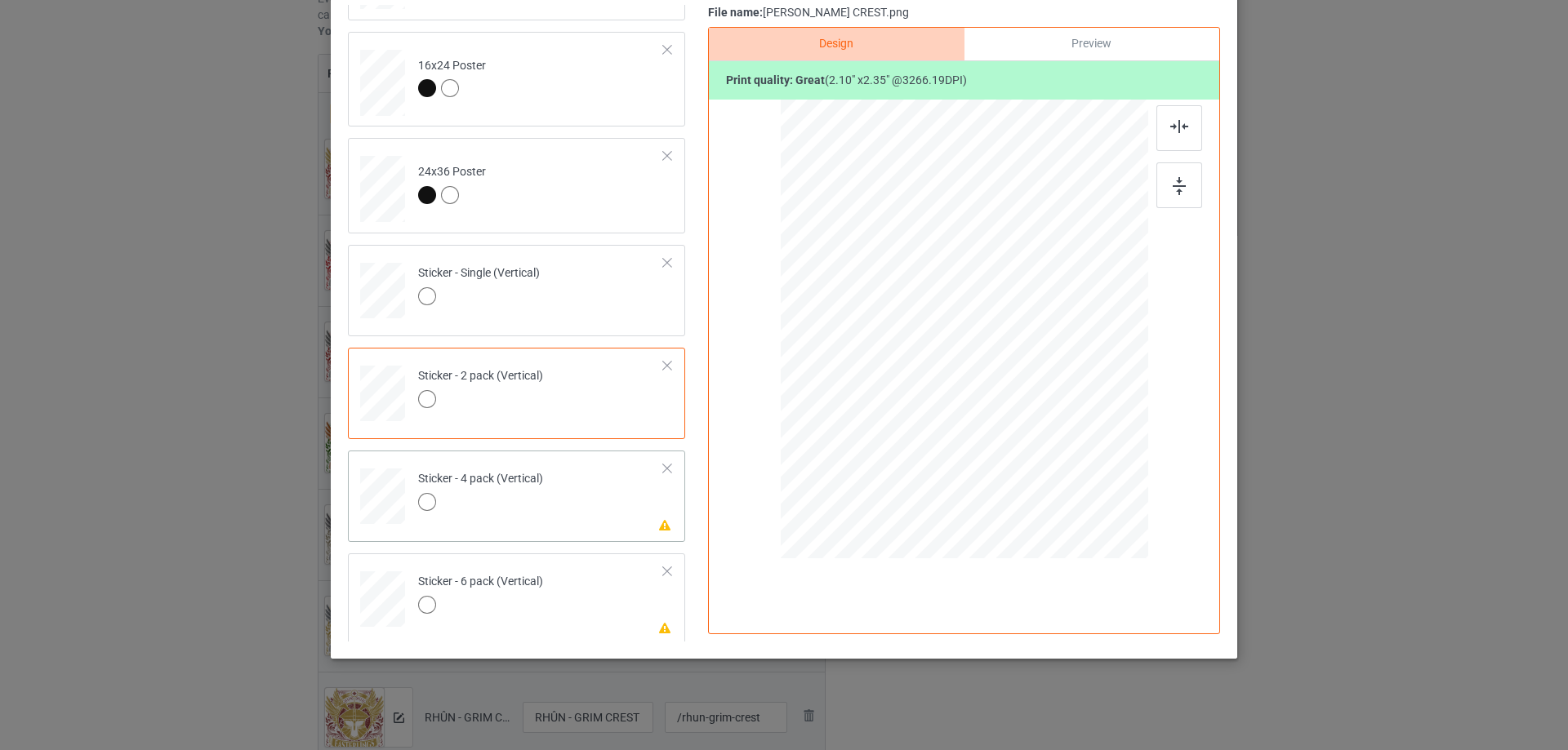
scroll to position [816, 0]
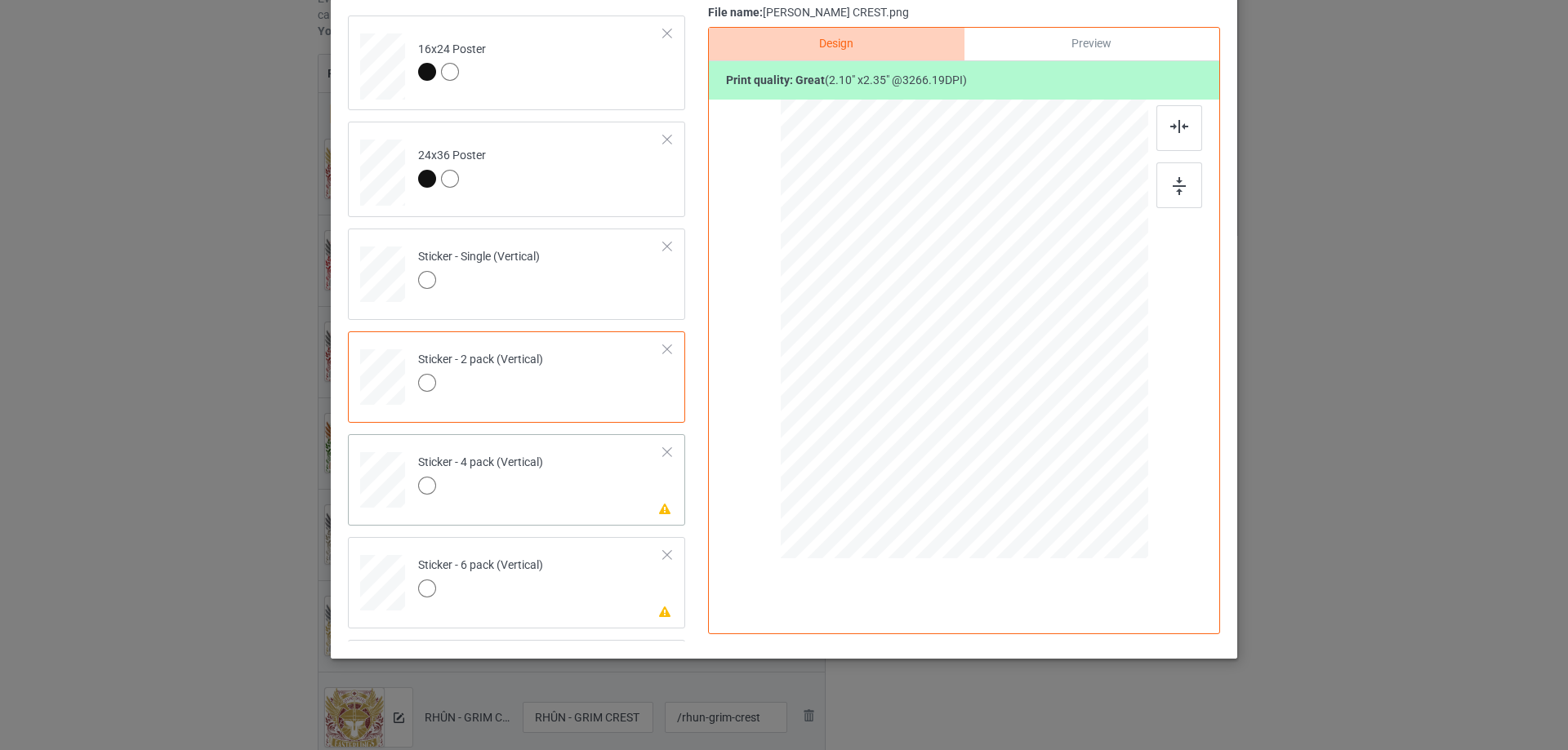
click at [534, 498] on div at bounding box center [481, 488] width 125 height 23
click at [1173, 193] on img at bounding box center [1179, 185] width 13 height 18
click at [1172, 136] on div at bounding box center [1179, 128] width 46 height 46
click at [506, 592] on div at bounding box center [481, 591] width 125 height 23
click at [1173, 182] on img at bounding box center [1179, 185] width 13 height 18
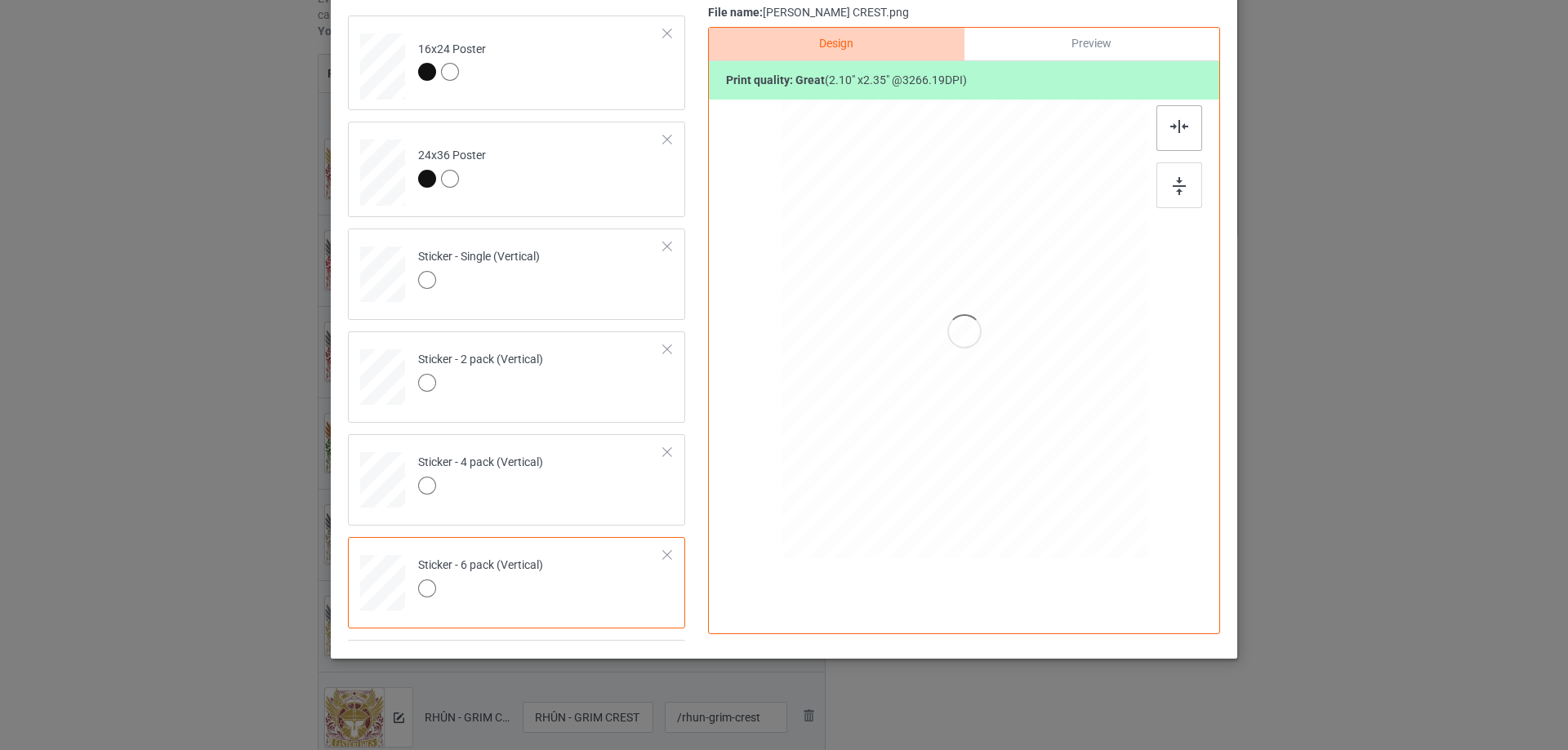
click at [1169, 110] on div at bounding box center [1179, 128] width 46 height 46
click at [1170, 117] on div at bounding box center [1179, 128] width 46 height 46
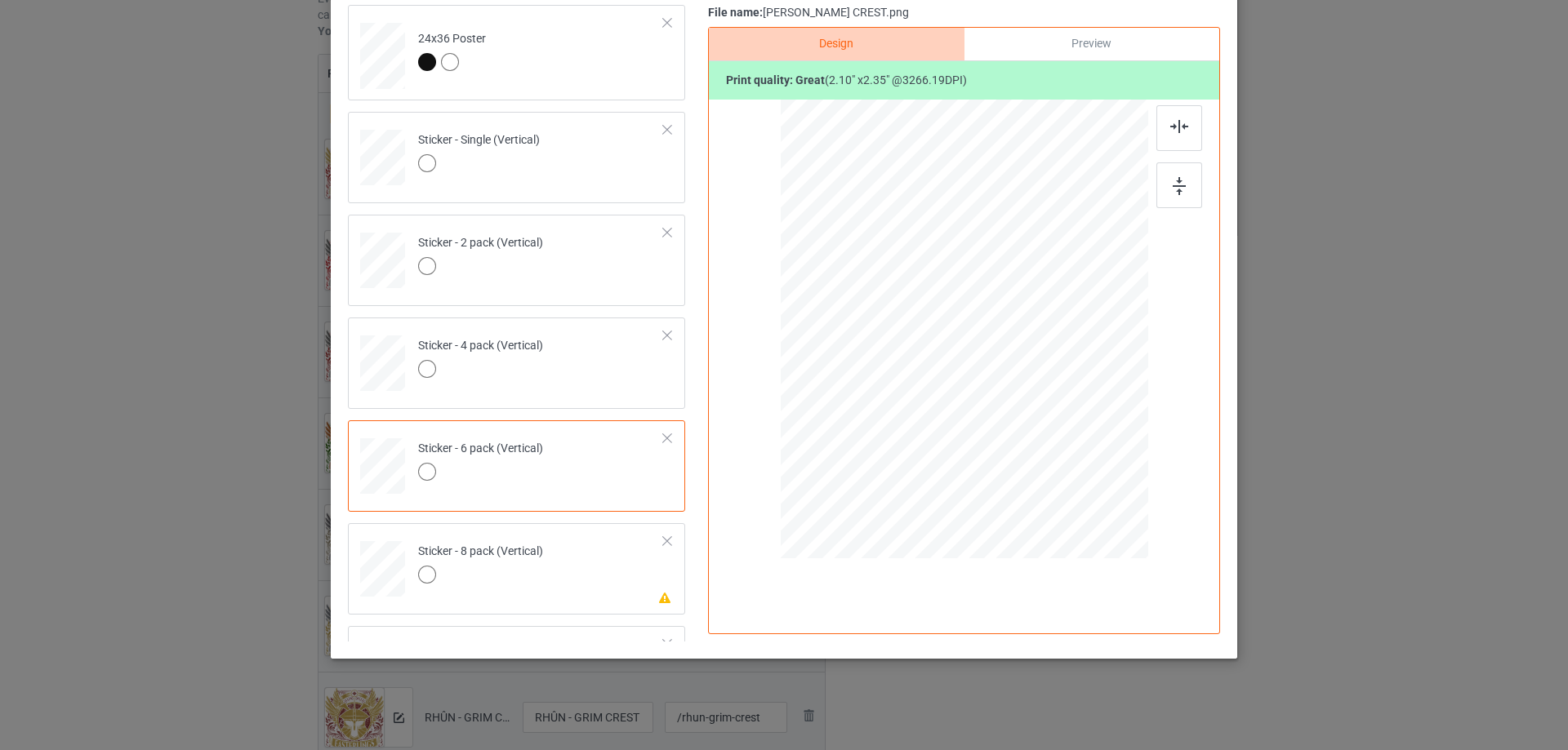
scroll to position [980, 0]
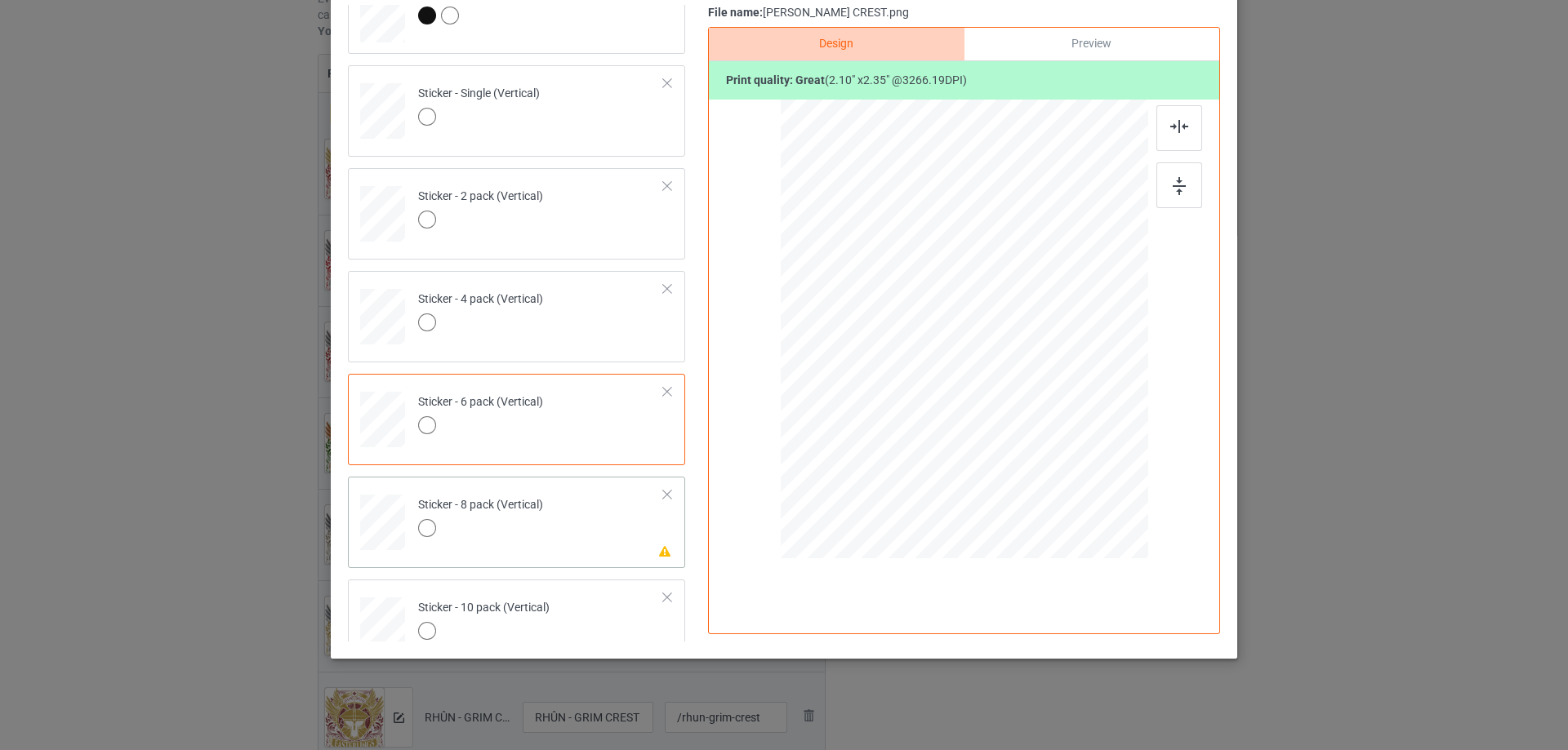
click at [570, 550] on td "Please review artwork placement Sticker - 8 pack (Vertical)" at bounding box center [541, 520] width 263 height 72
click at [1178, 167] on div at bounding box center [1179, 185] width 46 height 46
click at [1174, 140] on div at bounding box center [1179, 128] width 46 height 46
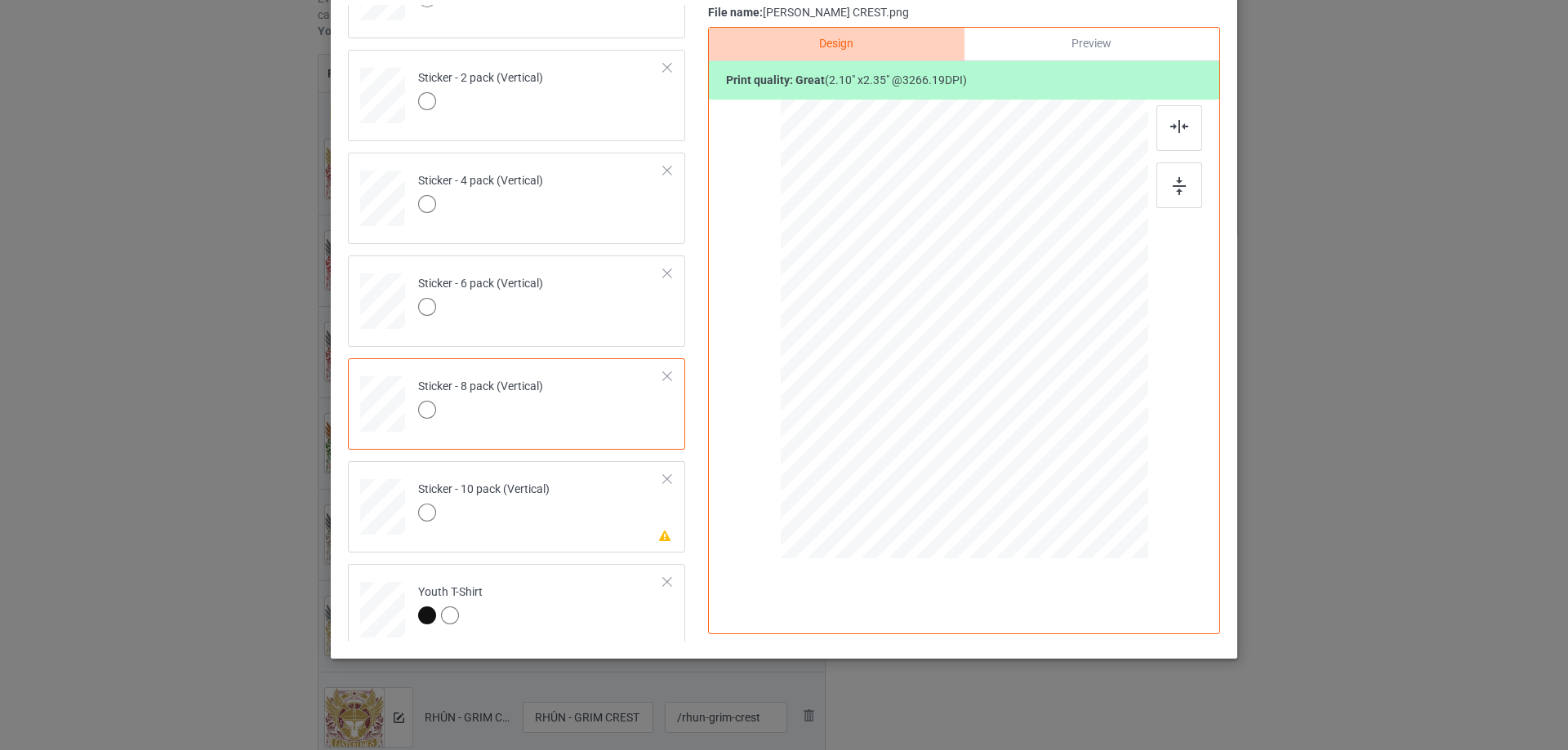
scroll to position [1112, 0]
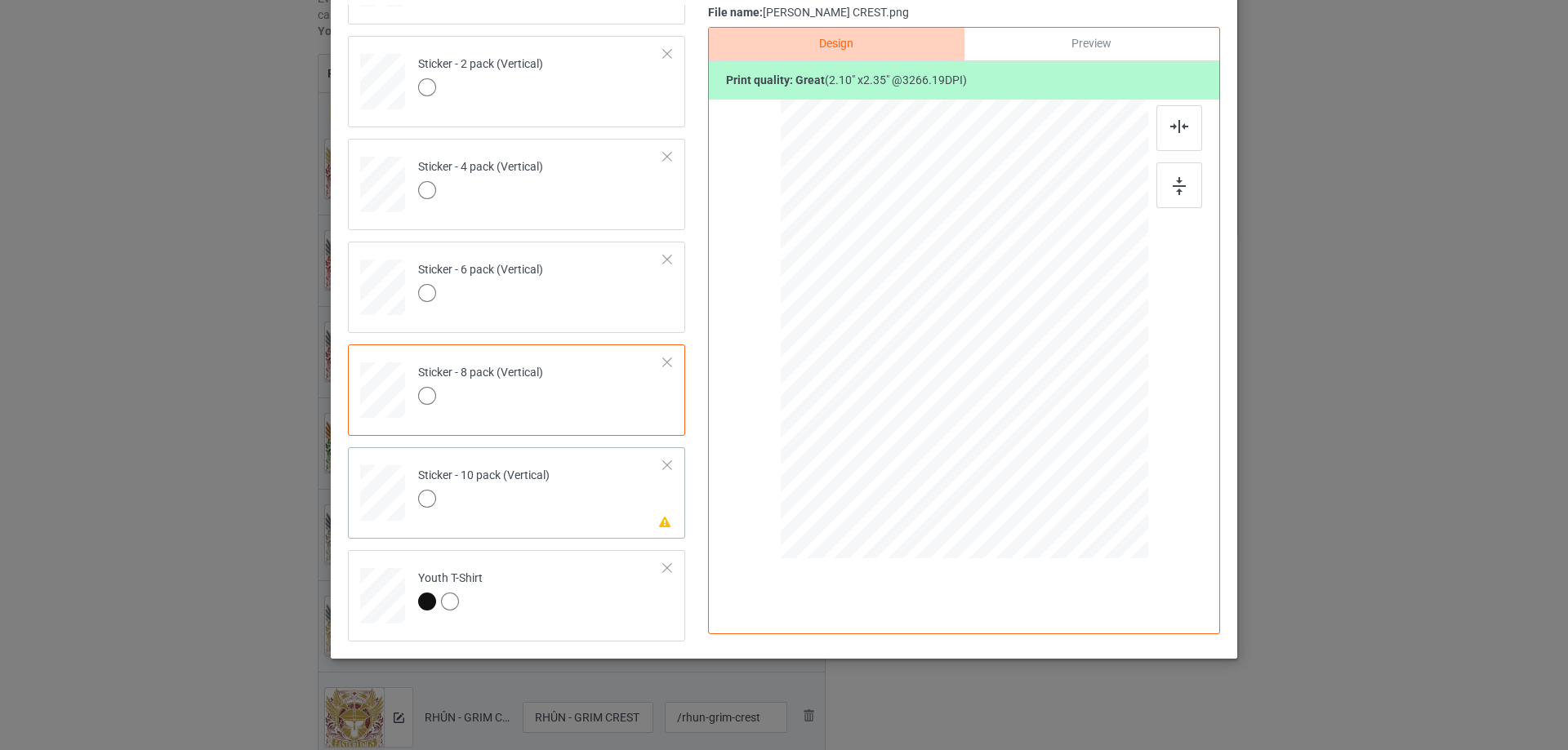
click at [562, 481] on td "Please review artwork placement Sticker - 10 pack (Vertical)" at bounding box center [541, 490] width 263 height 72
click at [1173, 180] on img at bounding box center [1179, 185] width 13 height 18
click at [1170, 131] on img at bounding box center [1178, 126] width 18 height 13
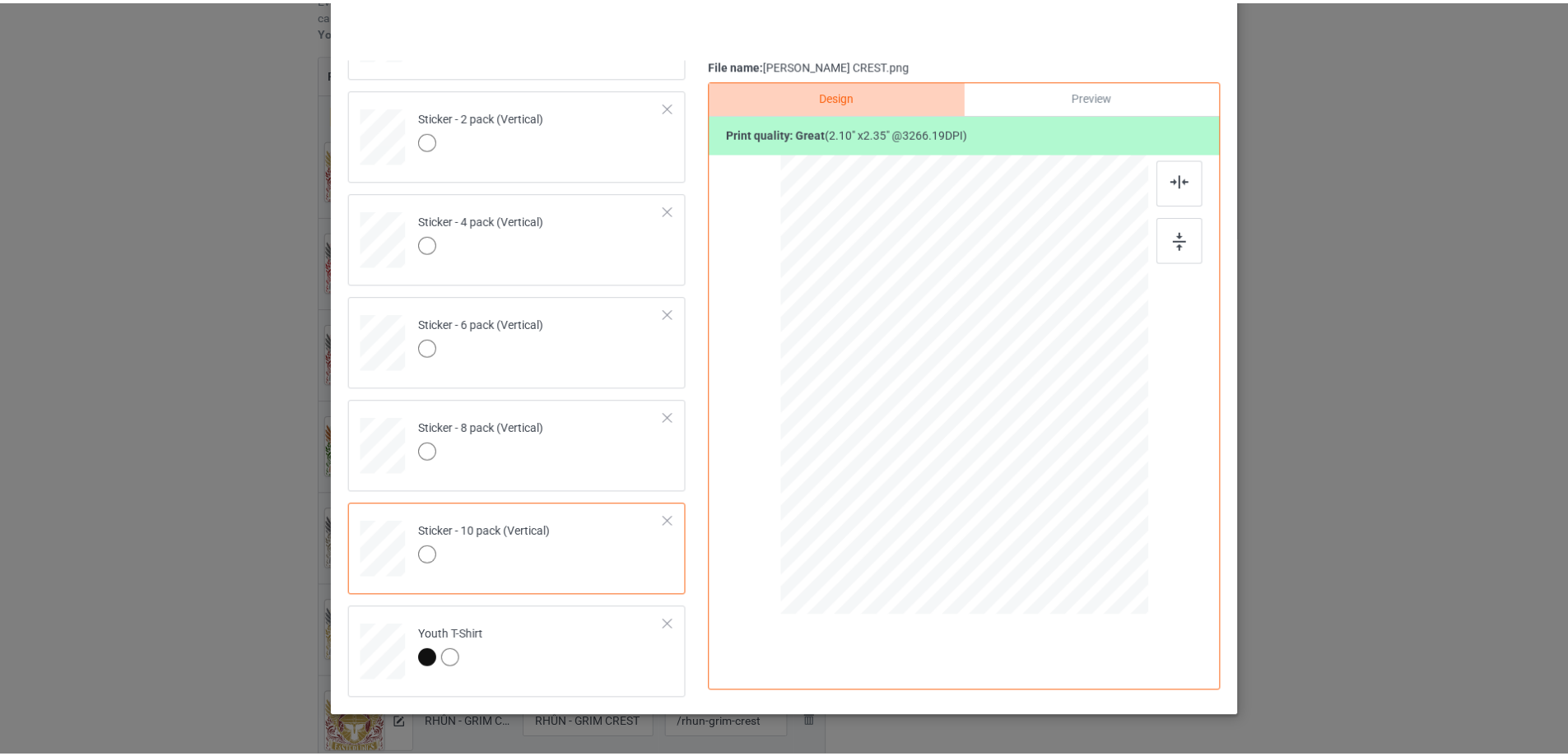
scroll to position [29, 0]
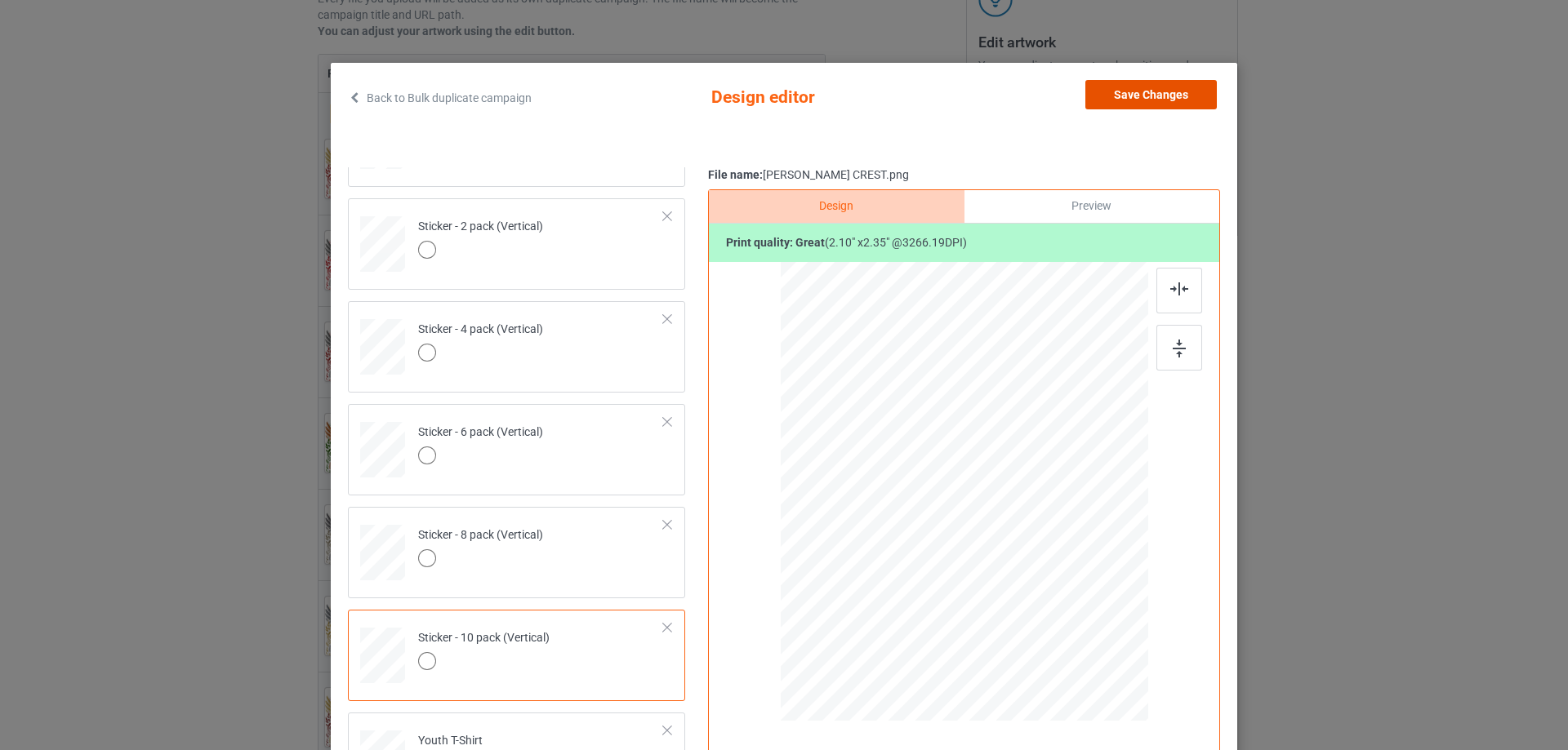
click at [1166, 100] on button "Save Changes" at bounding box center [1151, 95] width 132 height 29
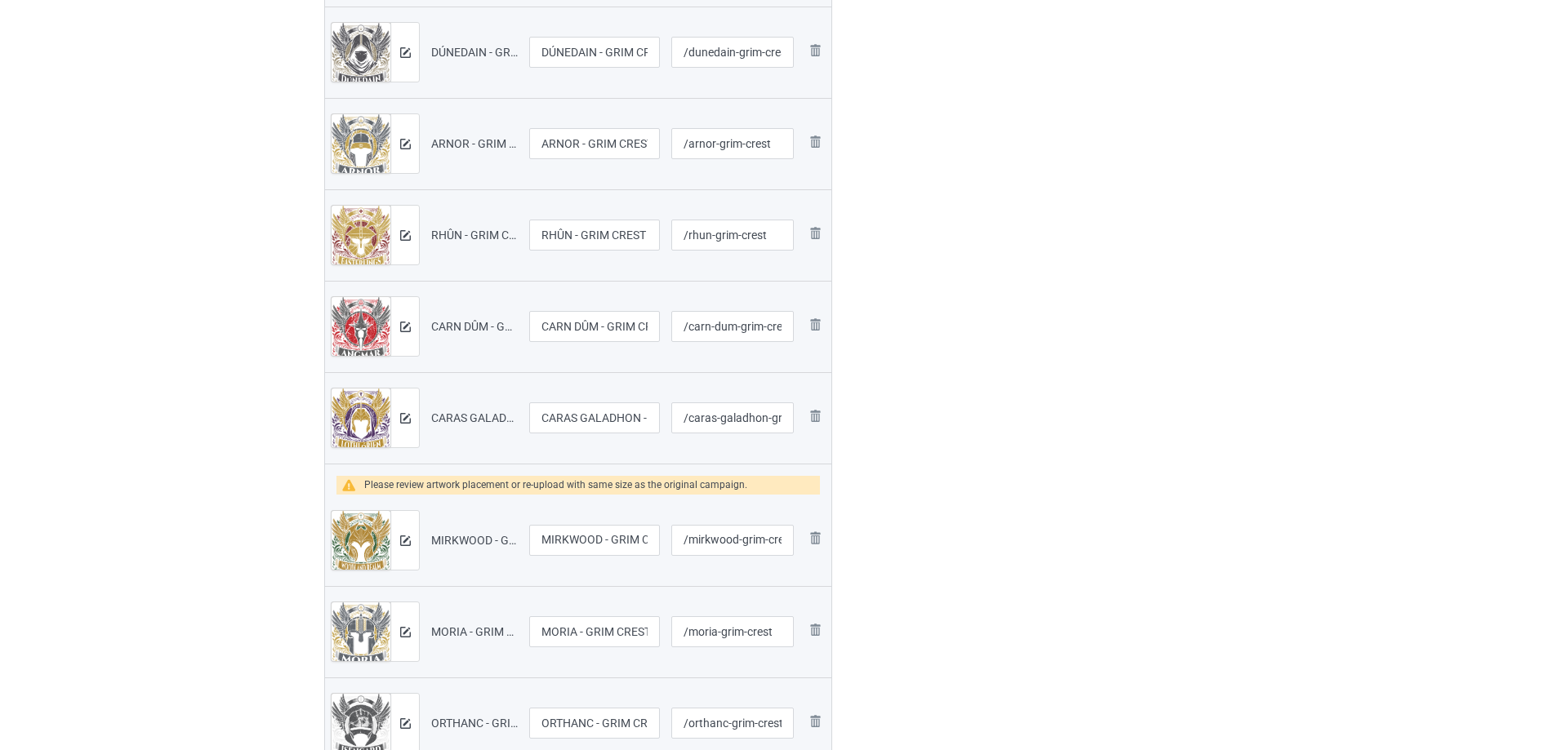
scroll to position [898, 0]
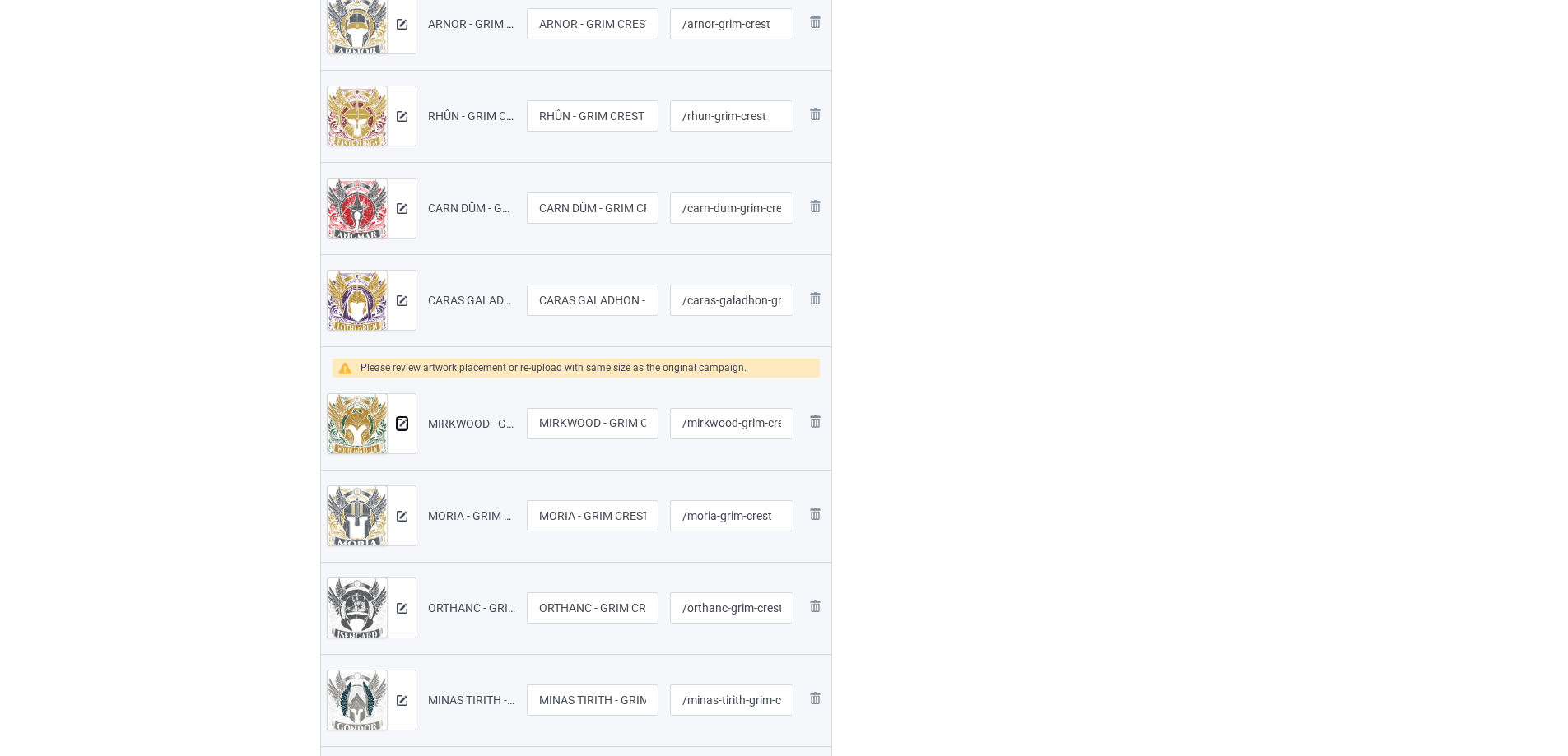
click at [397, 424] on img at bounding box center [402, 424] width 11 height 11
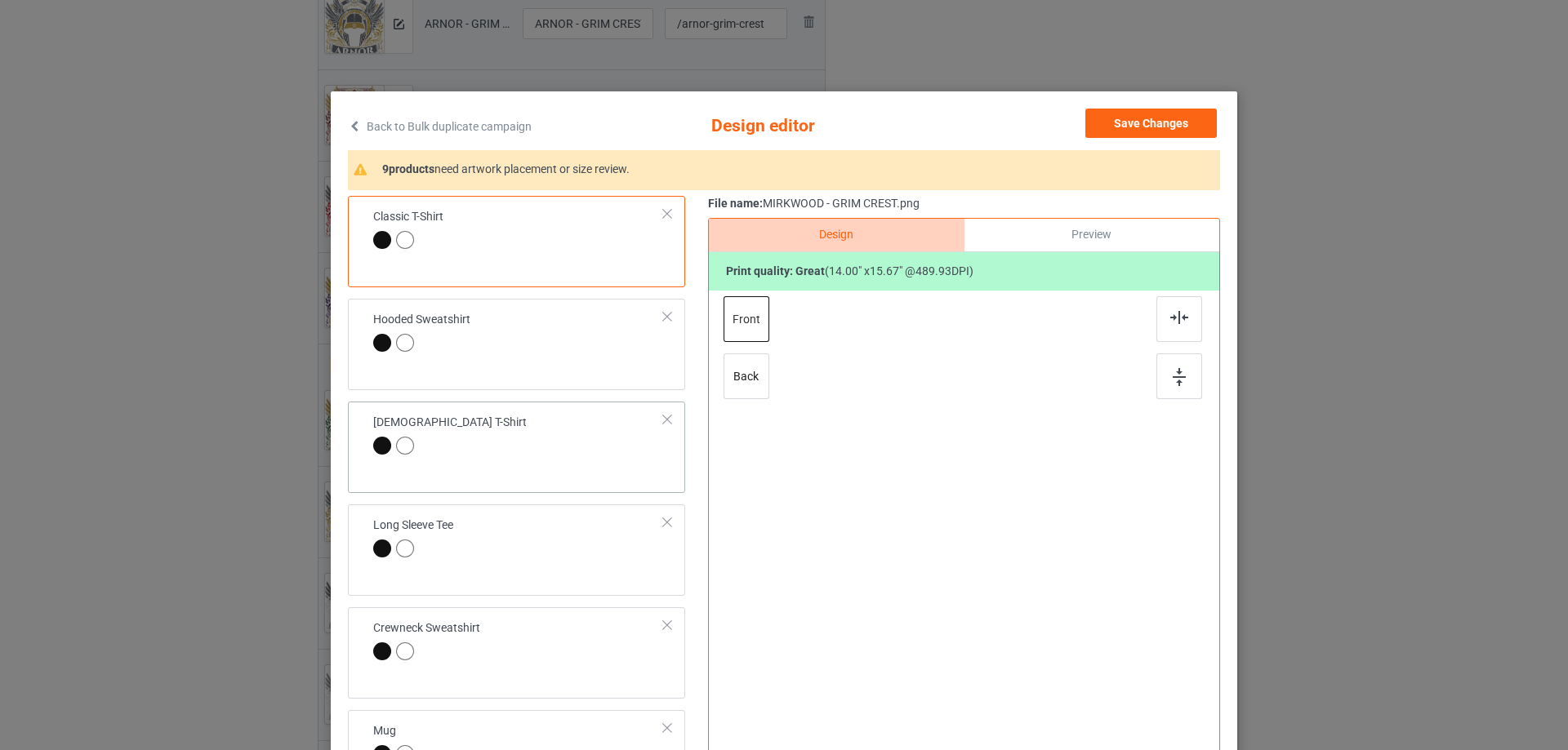
click at [397, 424] on div "[DEMOGRAPHIC_DATA] T-Shirt" at bounding box center [450, 434] width 154 height 39
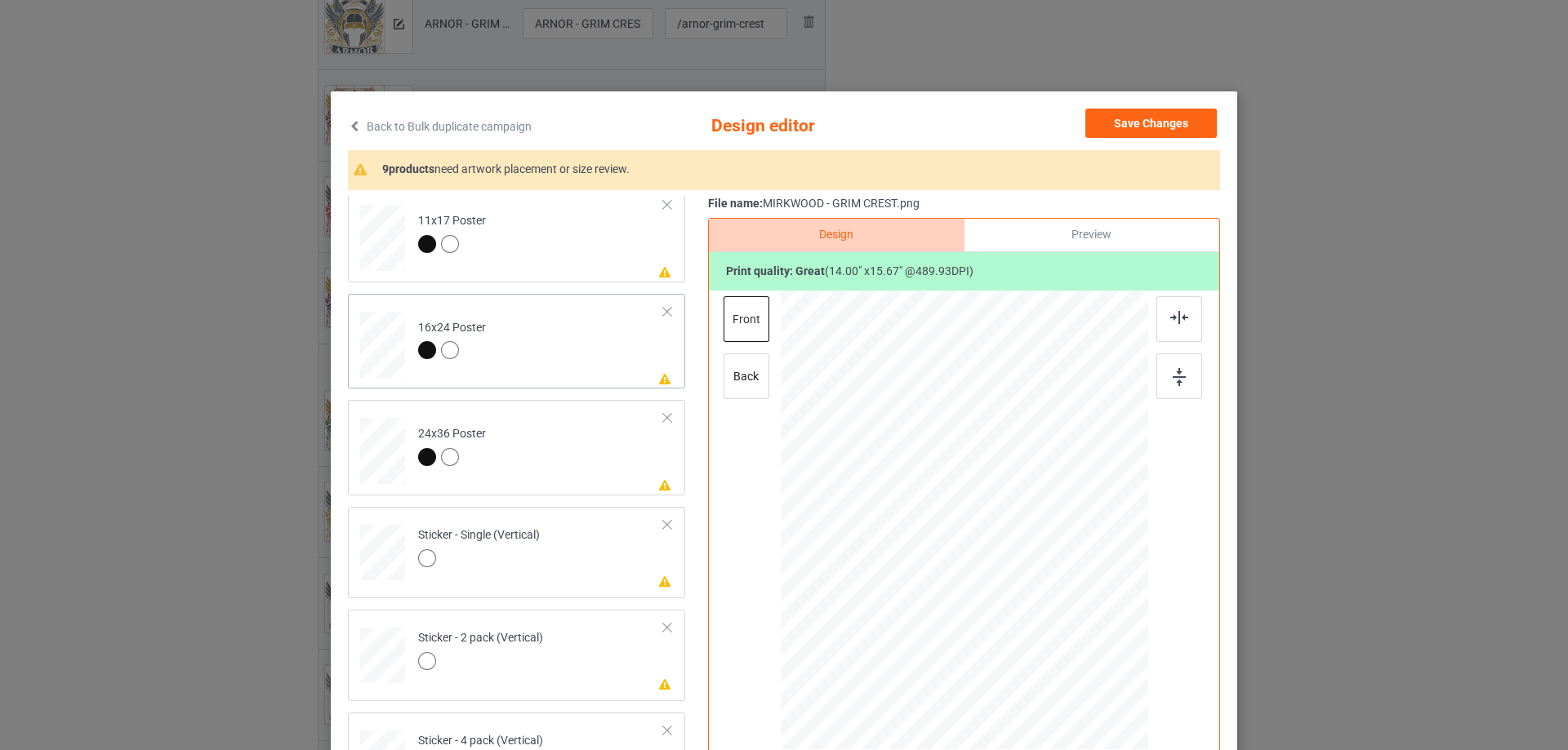
scroll to position [735, 0]
click at [579, 229] on td "Please review artwork placement 11x17 Poster" at bounding box center [541, 229] width 263 height 83
click at [1173, 381] on img at bounding box center [1179, 377] width 13 height 18
click at [1173, 320] on img at bounding box center [1178, 318] width 18 height 13
click at [578, 334] on td "Please review artwork placement 16x24 Poster" at bounding box center [541, 336] width 263 height 83
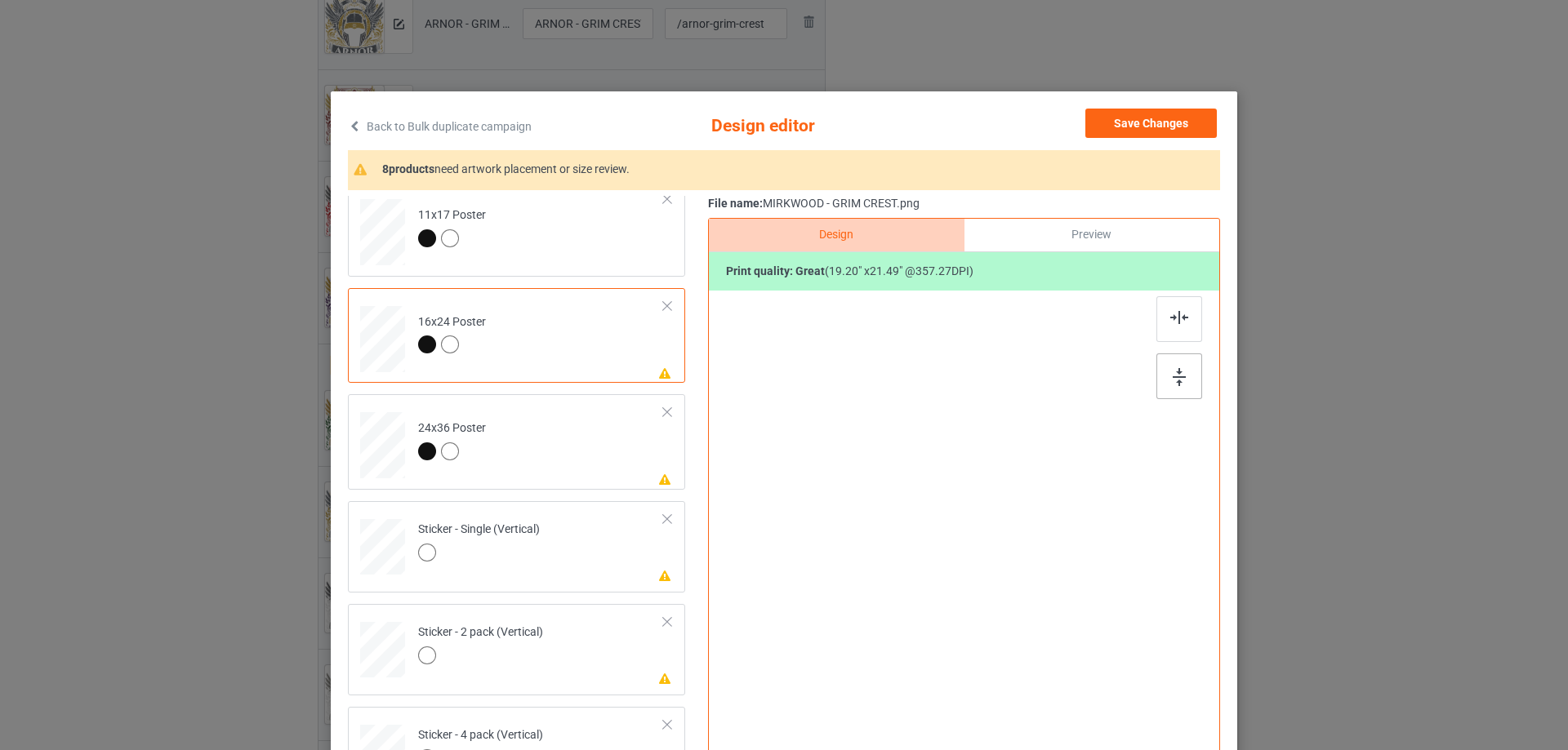
click at [1164, 370] on div at bounding box center [1179, 377] width 46 height 46
click at [1161, 315] on div at bounding box center [1179, 320] width 46 height 46
click at [567, 432] on td "Please review artwork placement 24x36 Poster" at bounding box center [541, 442] width 263 height 83
click at [1189, 368] on div at bounding box center [1179, 377] width 46 height 46
click at [1175, 323] on img at bounding box center [1178, 318] width 18 height 13
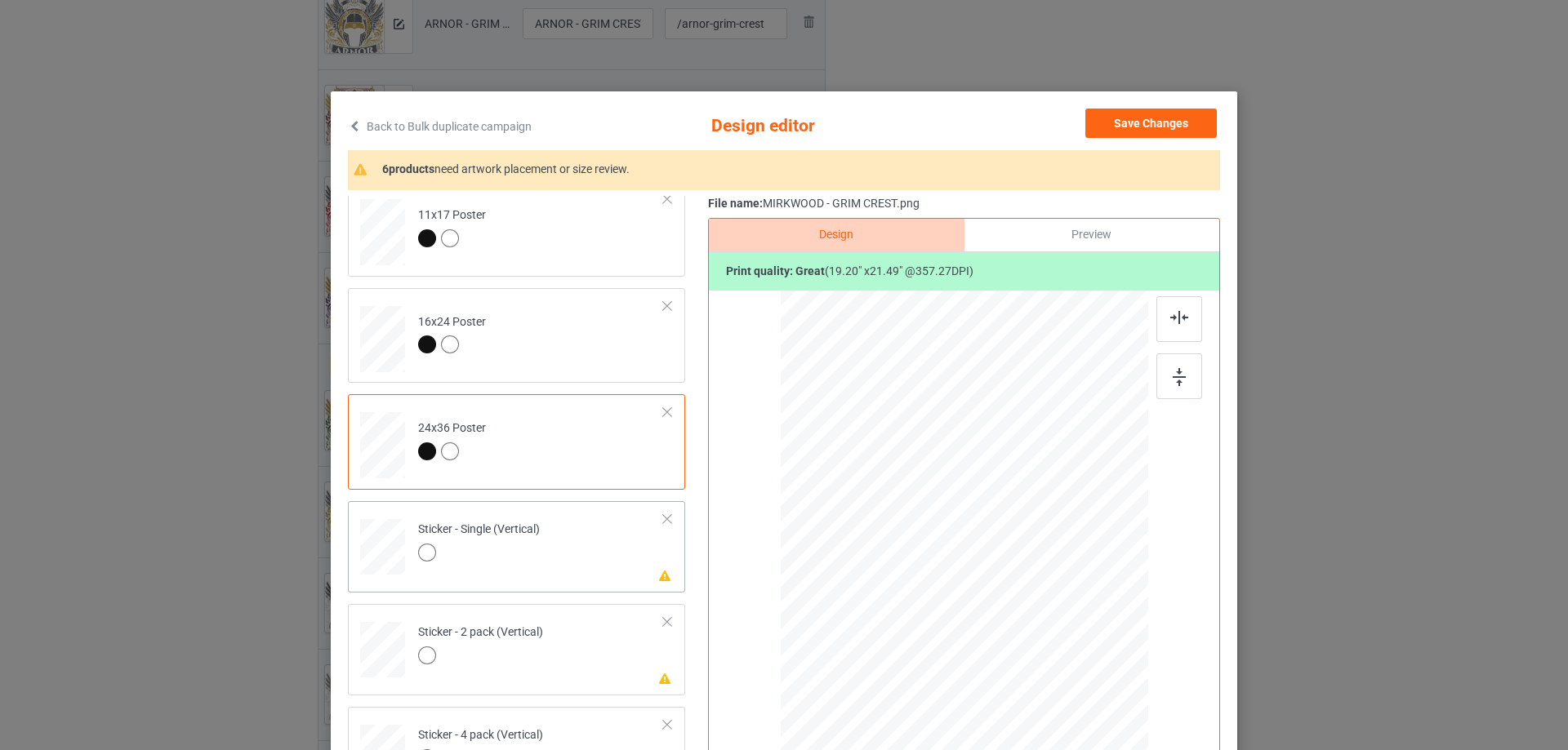
click at [563, 545] on td "Please review artwork placement Sticker - Single (Vertical)" at bounding box center [541, 544] width 263 height 72
click at [1156, 377] on div at bounding box center [1179, 377] width 46 height 46
click at [1167, 310] on div at bounding box center [1179, 320] width 46 height 46
click at [576, 681] on td "Please review artwork placement Sticker - 2 pack (Vertical)" at bounding box center [541, 647] width 263 height 72
click at [1173, 373] on img at bounding box center [1179, 377] width 13 height 18
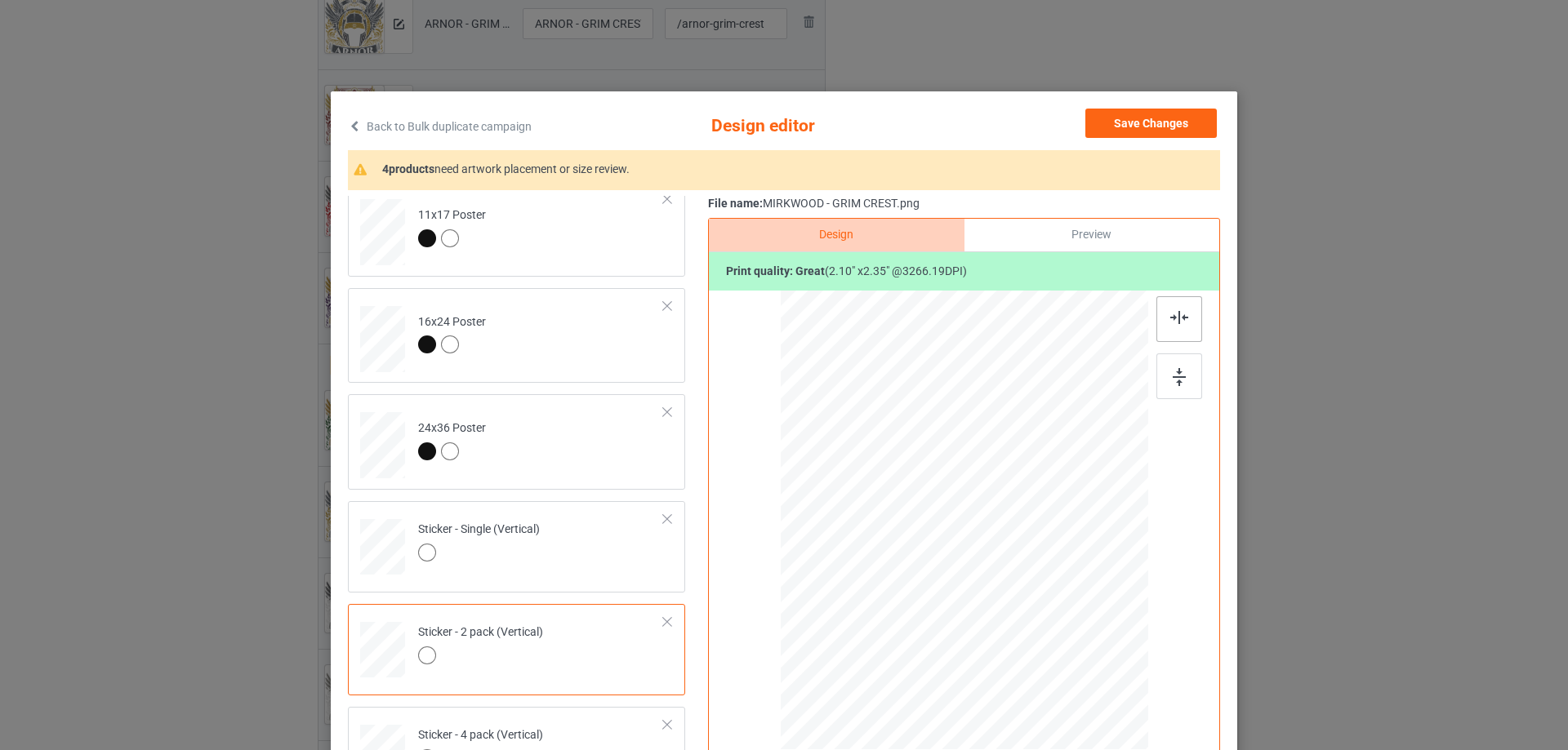
click at [1169, 335] on div at bounding box center [1179, 320] width 46 height 46
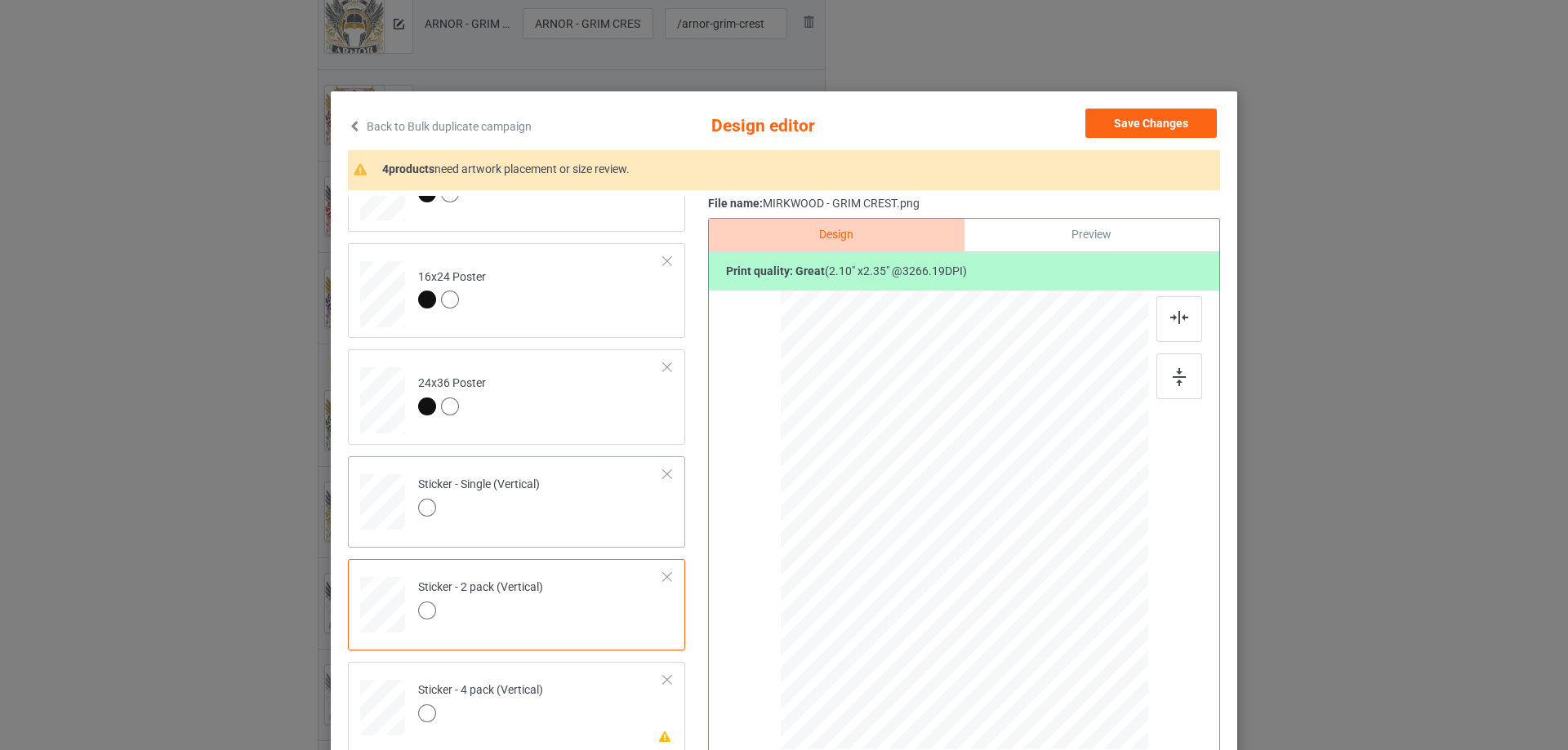
scroll to position [898, 0]
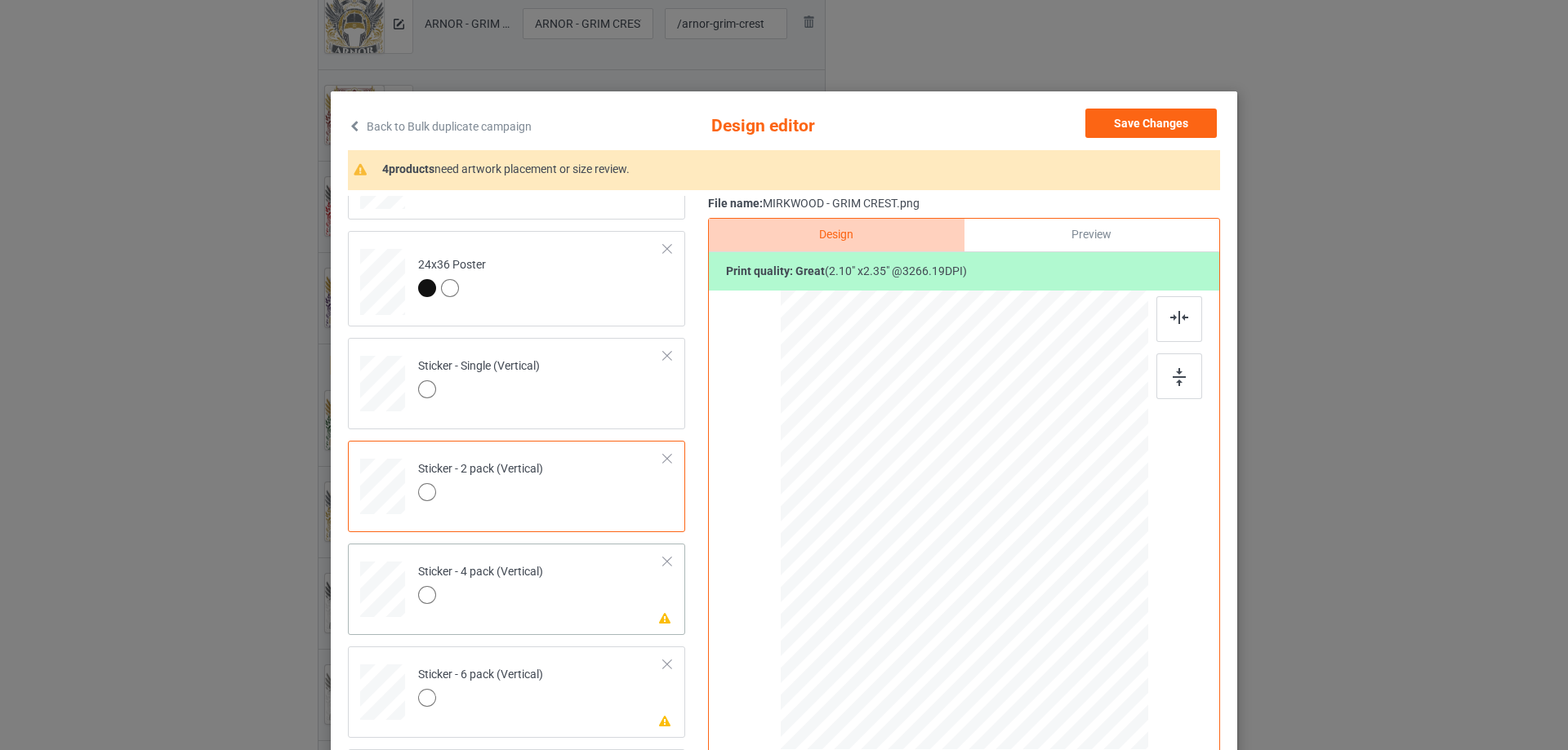
click at [595, 606] on td "Please review artwork placement Sticker - 4 pack (Vertical)" at bounding box center [541, 586] width 263 height 72
click at [1180, 362] on div at bounding box center [1179, 377] width 46 height 46
click at [1178, 336] on div at bounding box center [1179, 320] width 46 height 46
click at [500, 684] on div "Sticker - 6 pack (Vertical)" at bounding box center [481, 686] width 125 height 39
drag, startPoint x: 1167, startPoint y: 371, endPoint x: 1166, endPoint y: 334, distance: 37.0
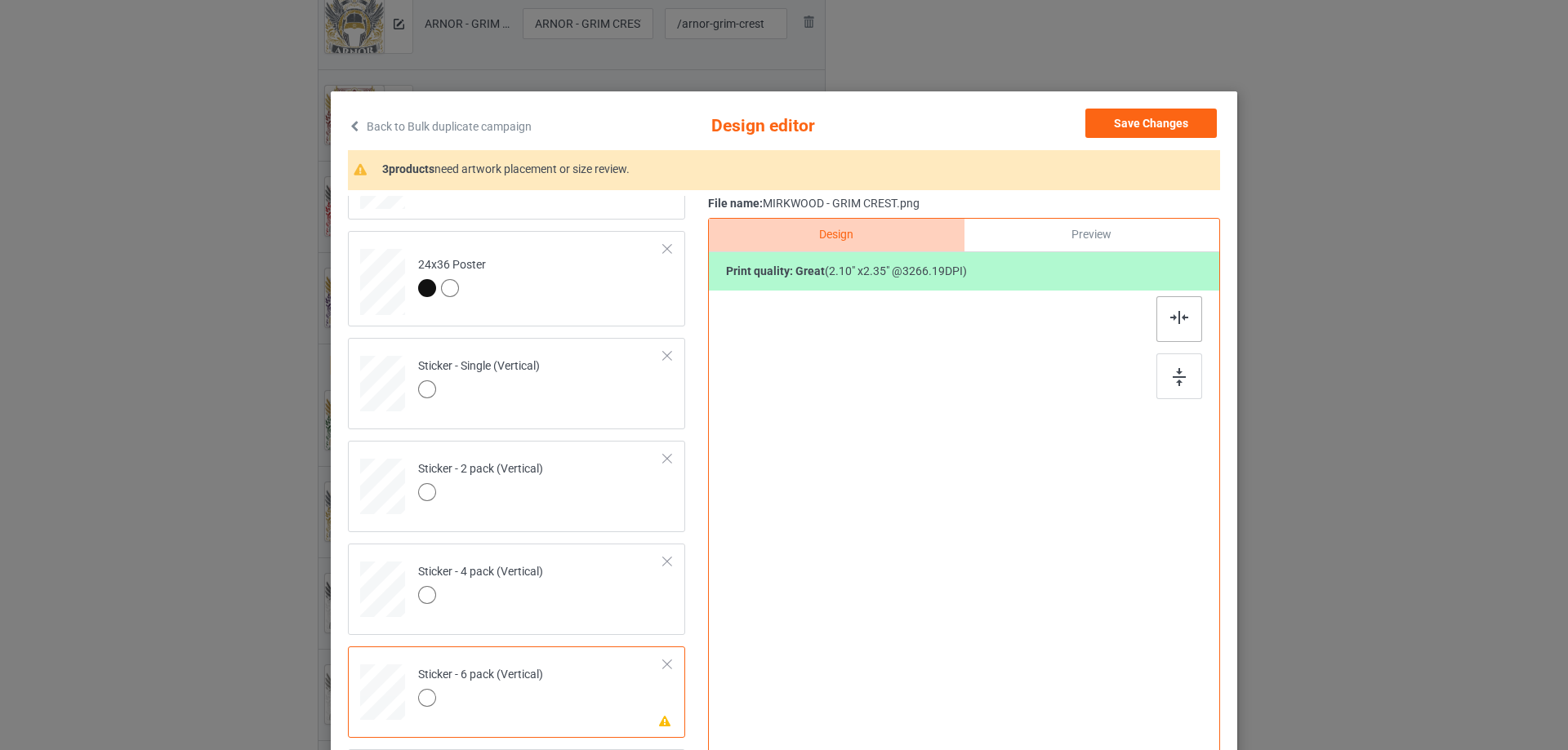
click at [1173, 371] on img at bounding box center [1179, 377] width 13 height 18
click at [1163, 319] on div at bounding box center [1179, 320] width 46 height 46
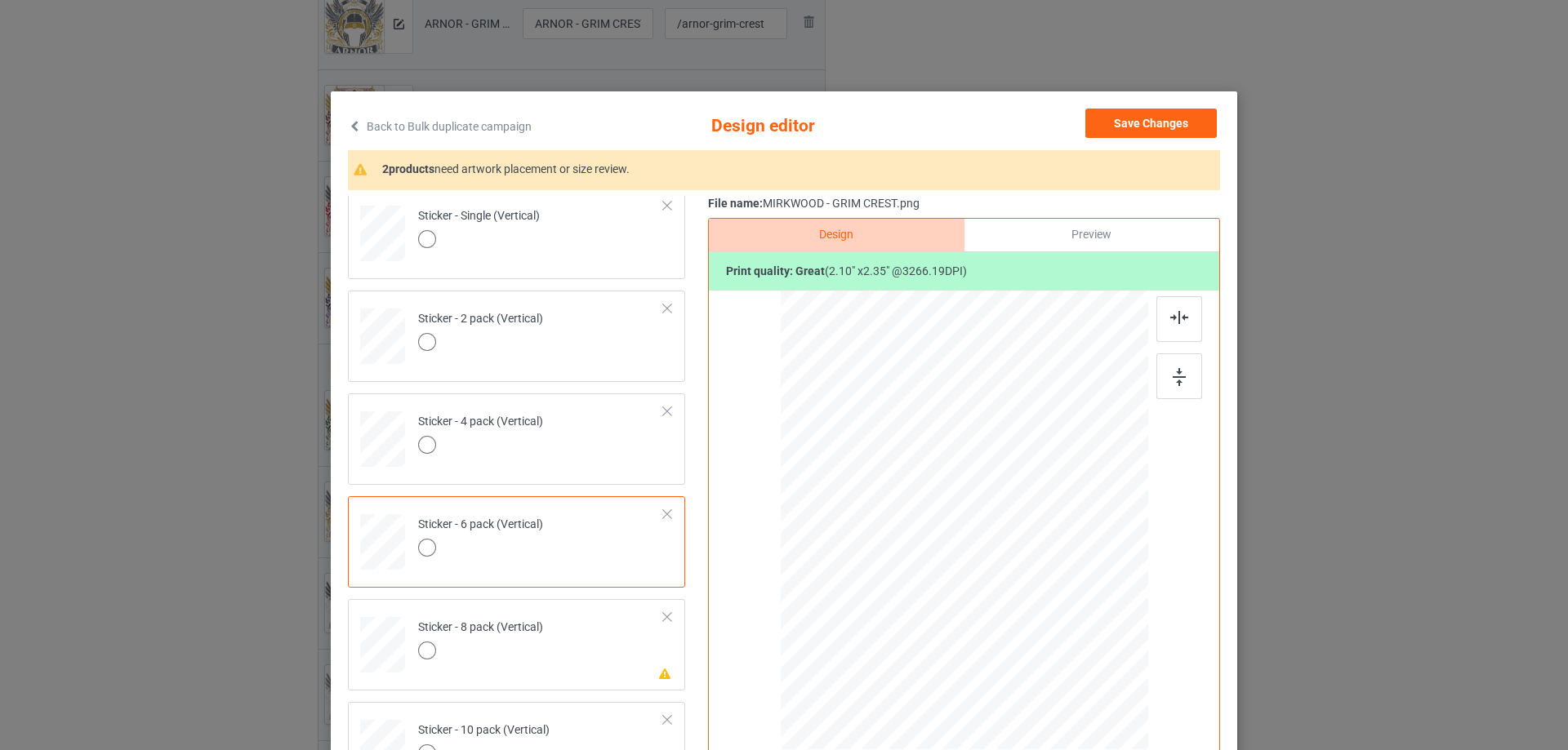
scroll to position [1061, 0]
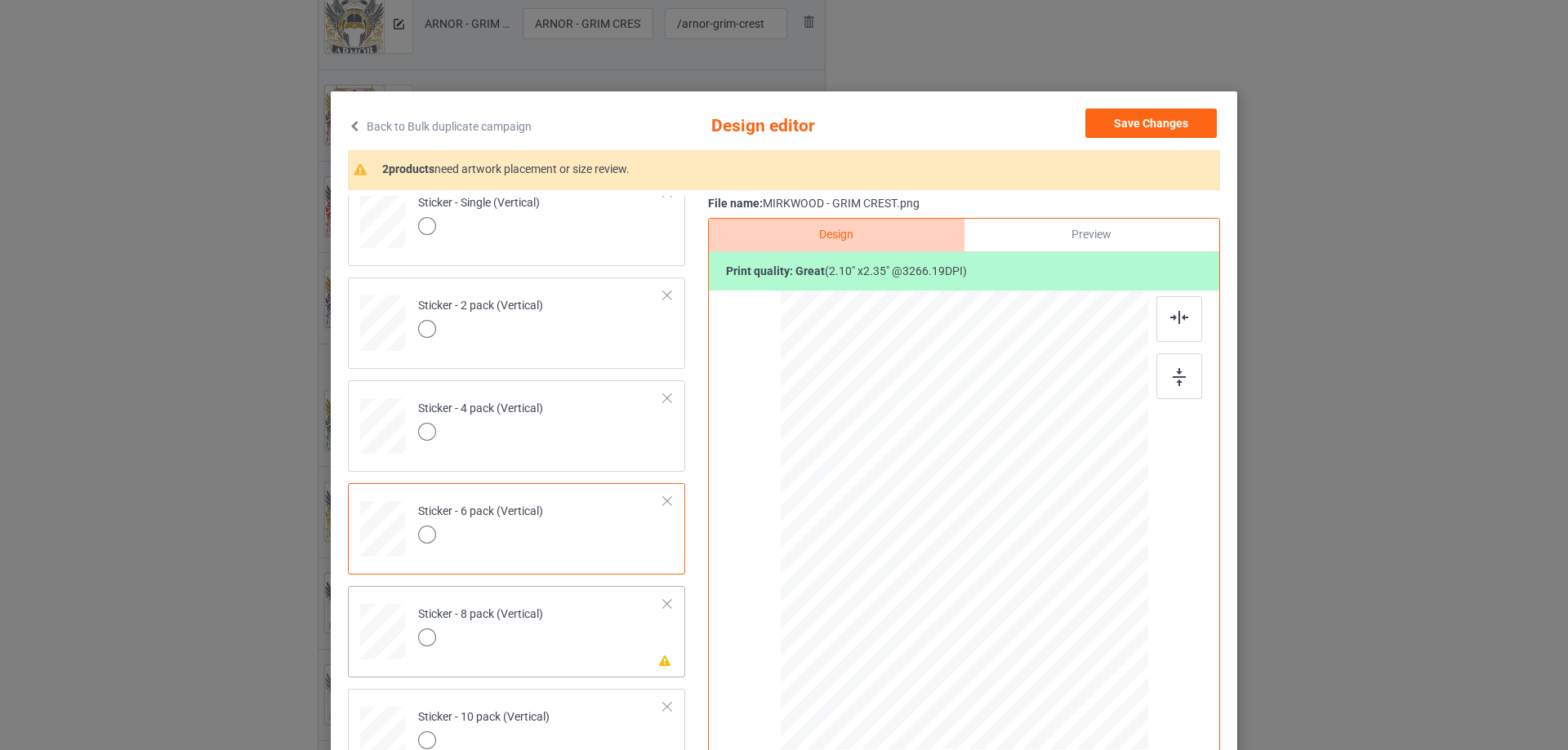
click at [549, 636] on td "Please review artwork placement Sticker - 8 pack (Vertical)" at bounding box center [541, 628] width 263 height 72
click at [1174, 372] on img at bounding box center [1179, 377] width 13 height 18
click at [1174, 331] on div at bounding box center [1179, 320] width 46 height 46
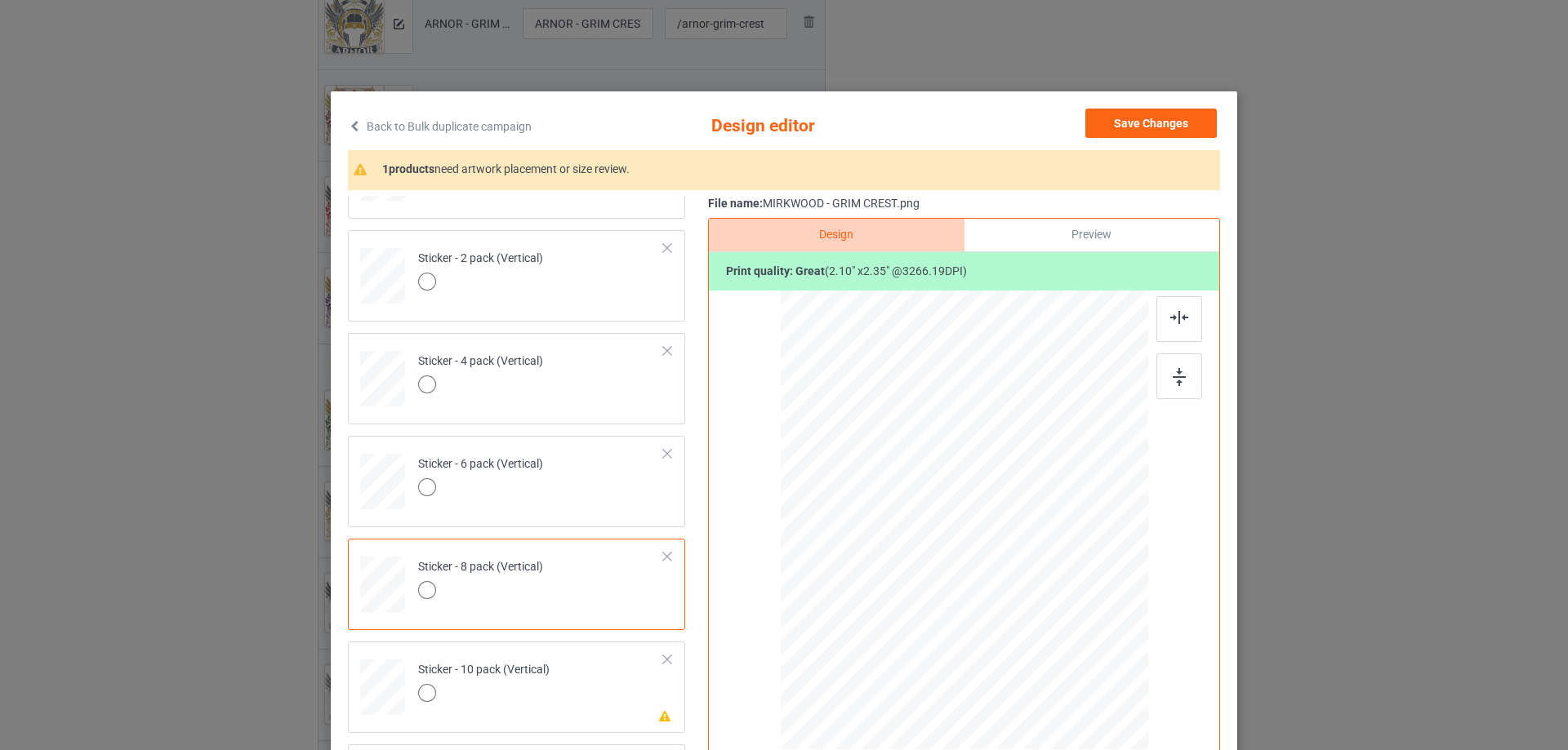
scroll to position [1112, 0]
click at [562, 699] on td "Please review artwork placement Sticker - 10 pack (Vertical)" at bounding box center [541, 681] width 263 height 72
click at [1175, 379] on img at bounding box center [1179, 377] width 13 height 18
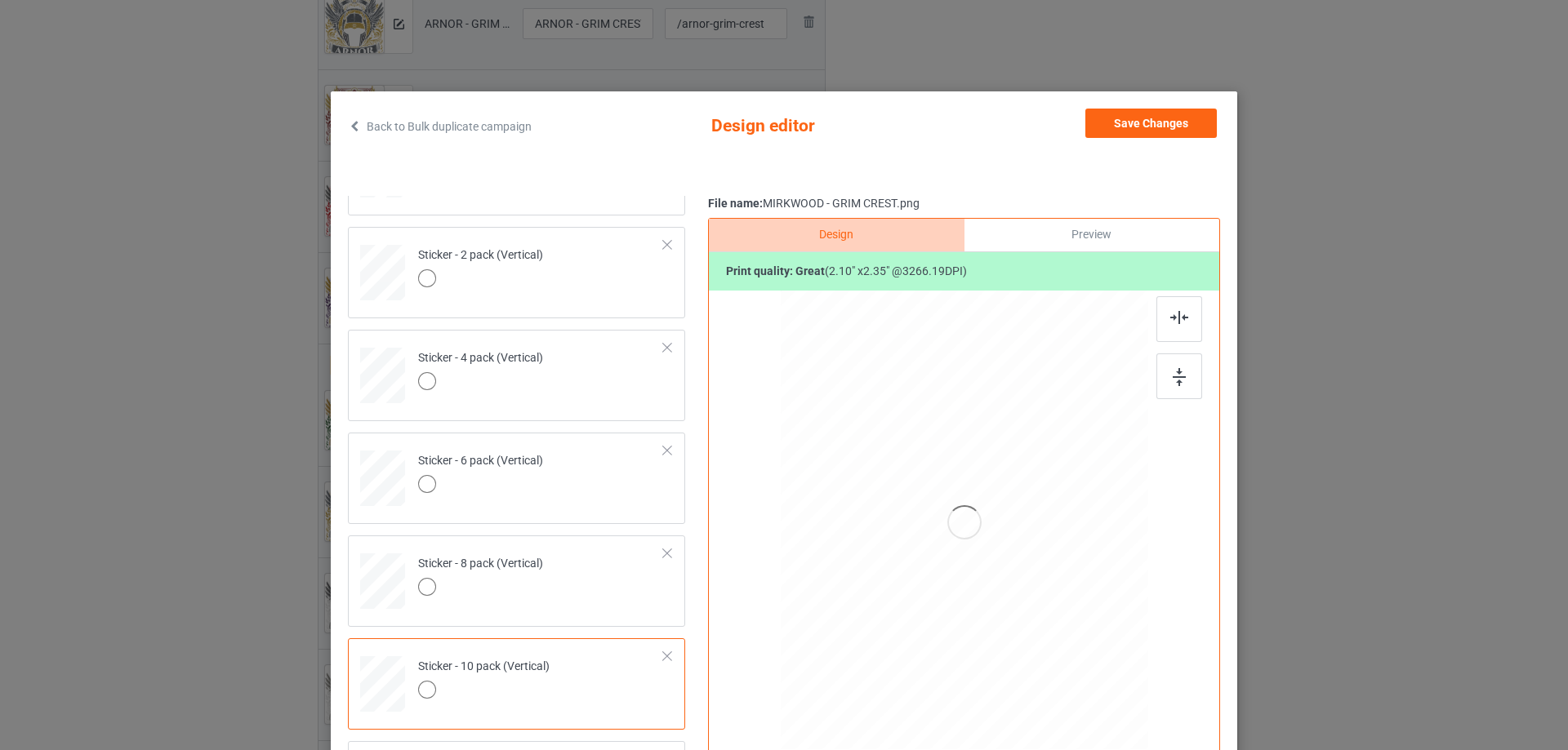
click at [1170, 320] on img at bounding box center [1178, 318] width 18 height 13
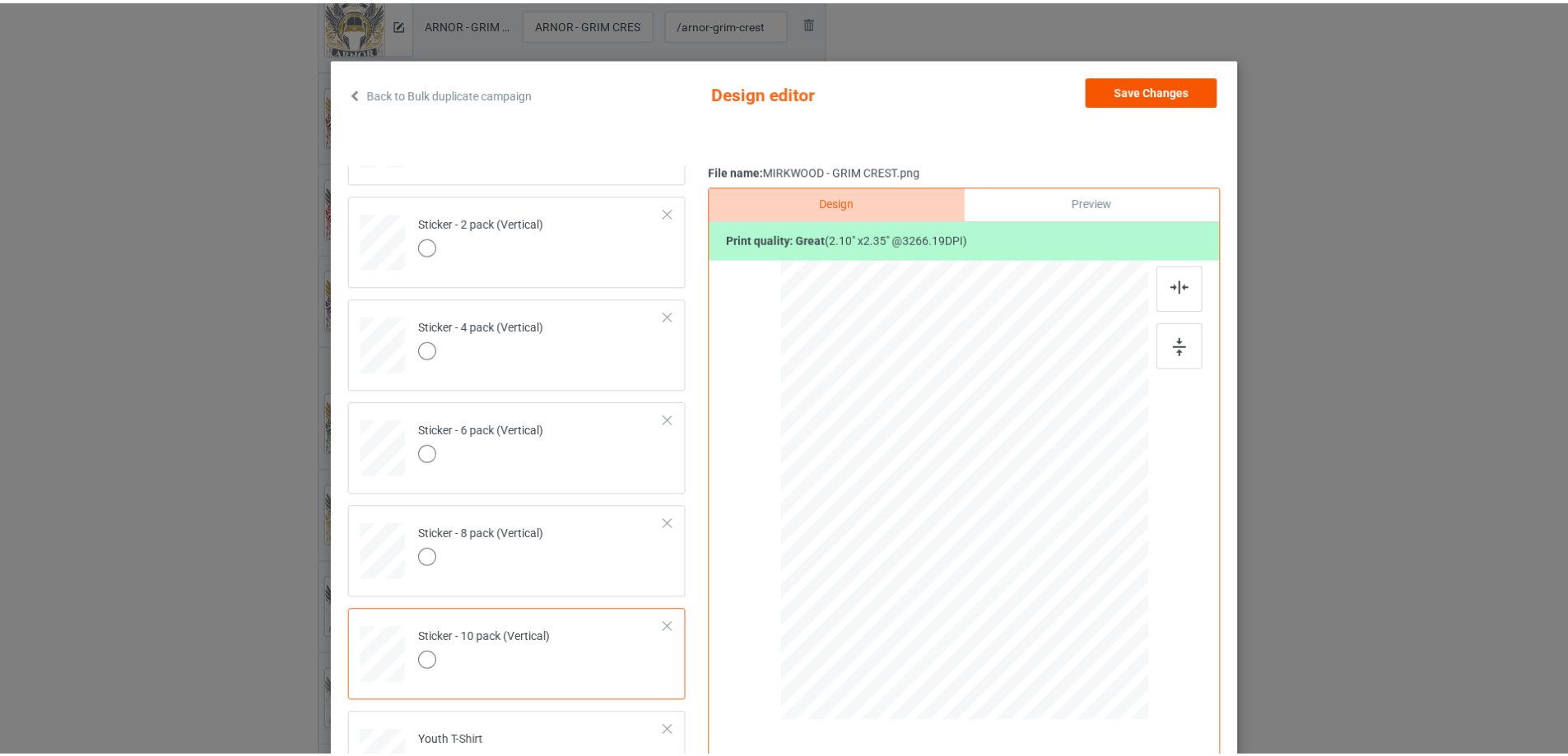
scroll to position [29, 0]
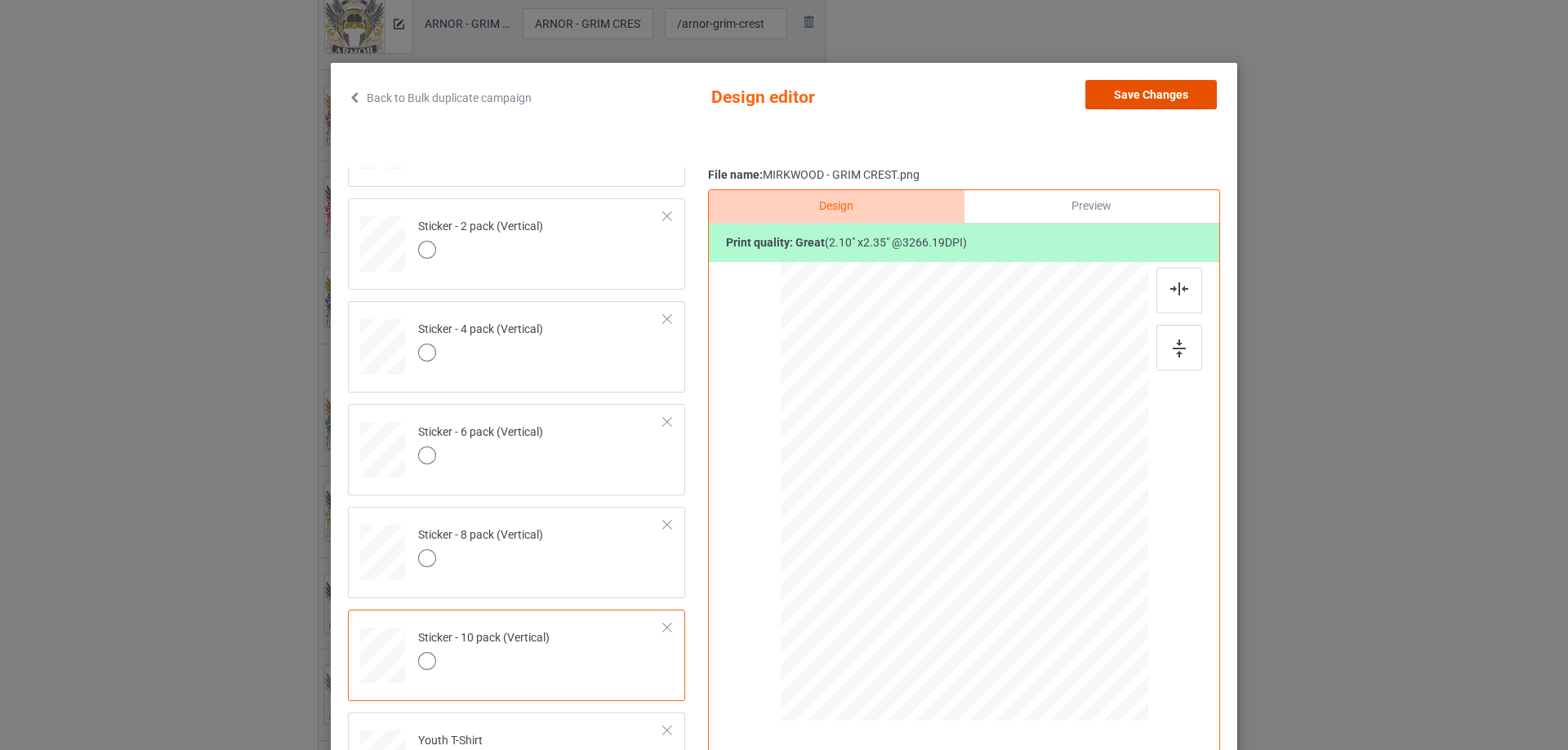
click at [1151, 98] on button "Save Changes" at bounding box center [1151, 95] width 132 height 29
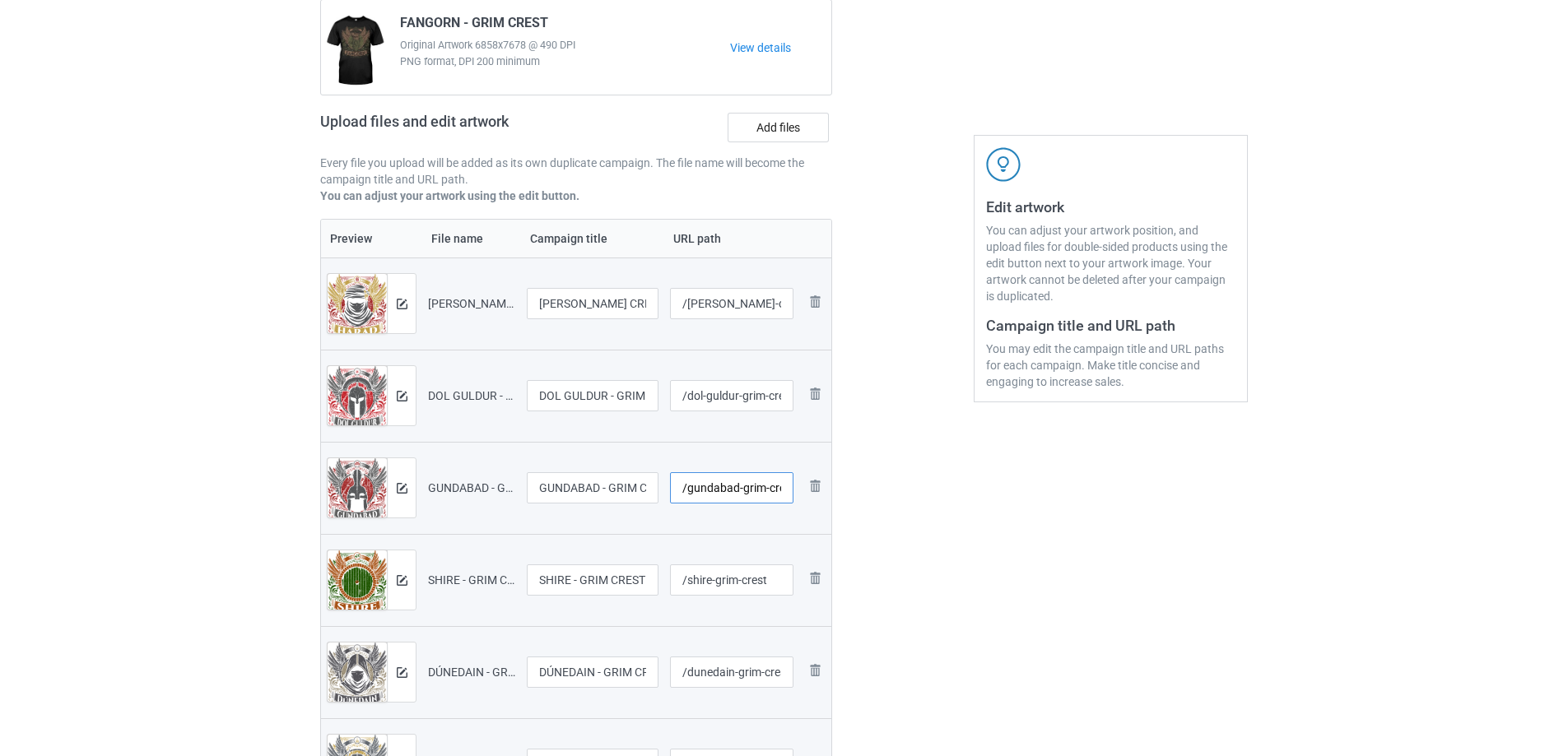
scroll to position [0, 11]
drag, startPoint x: 691, startPoint y: 497, endPoint x: 889, endPoint y: 488, distance: 198.2
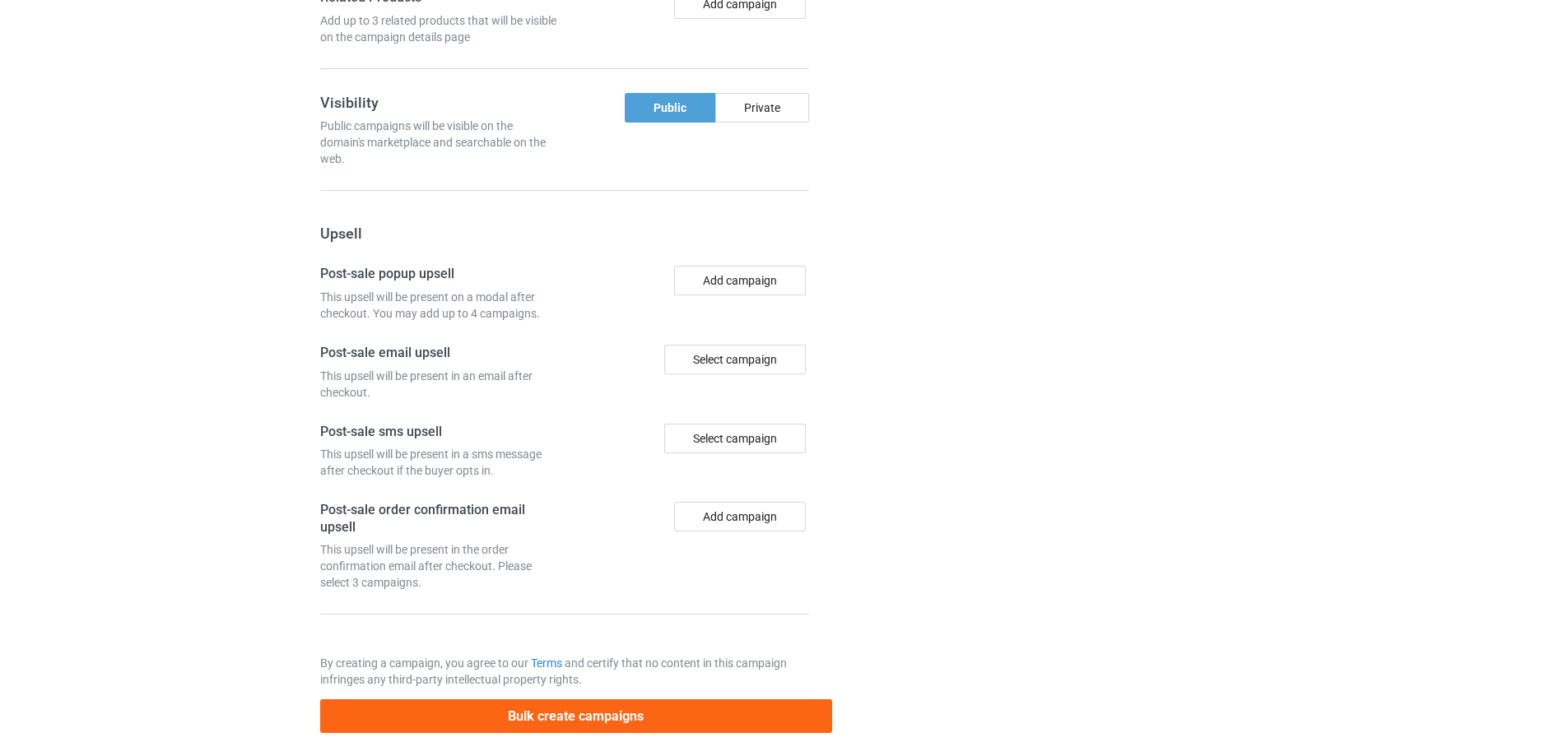
scroll to position [2907, 0]
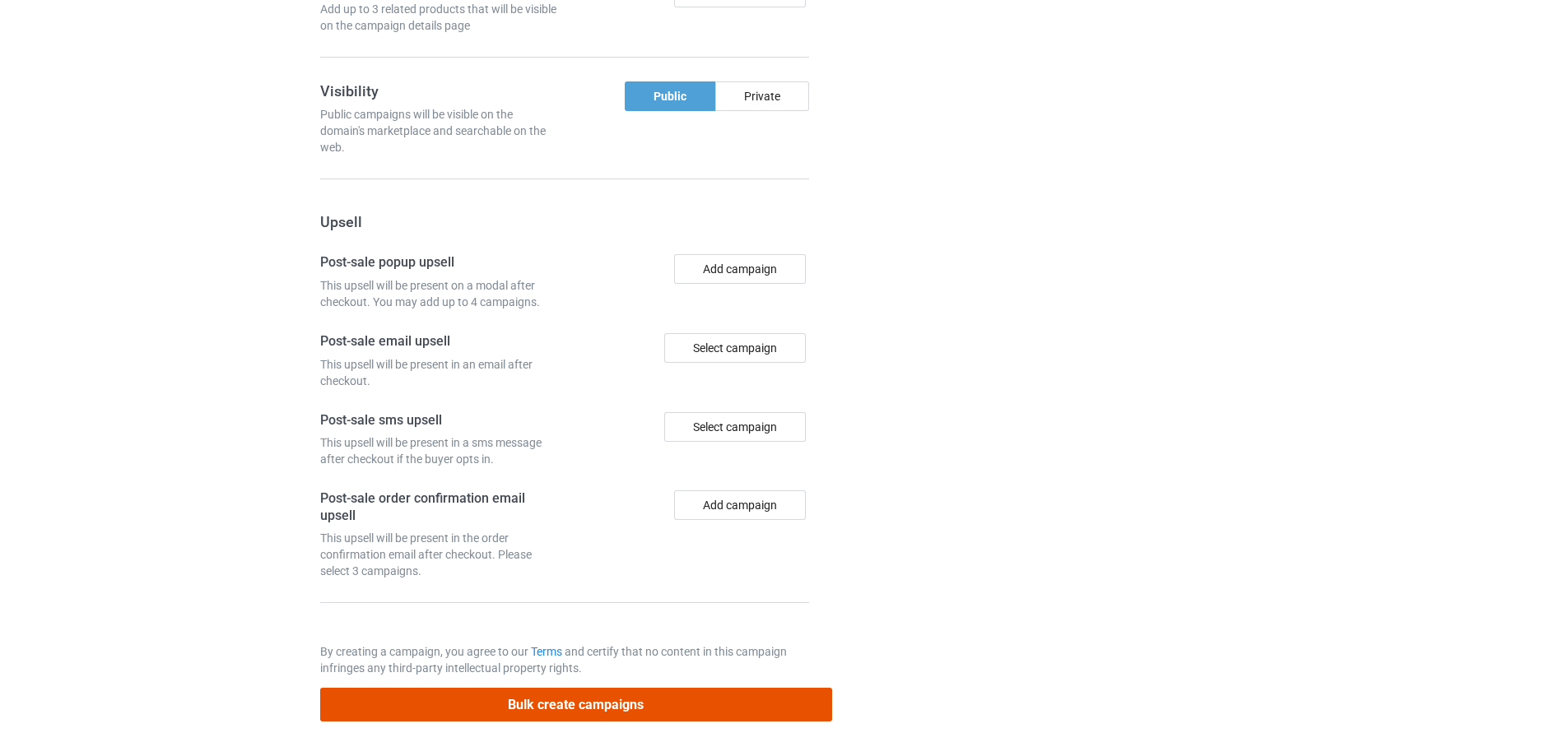
click at [642, 708] on button "Bulk create campaigns" at bounding box center [576, 705] width 512 height 33
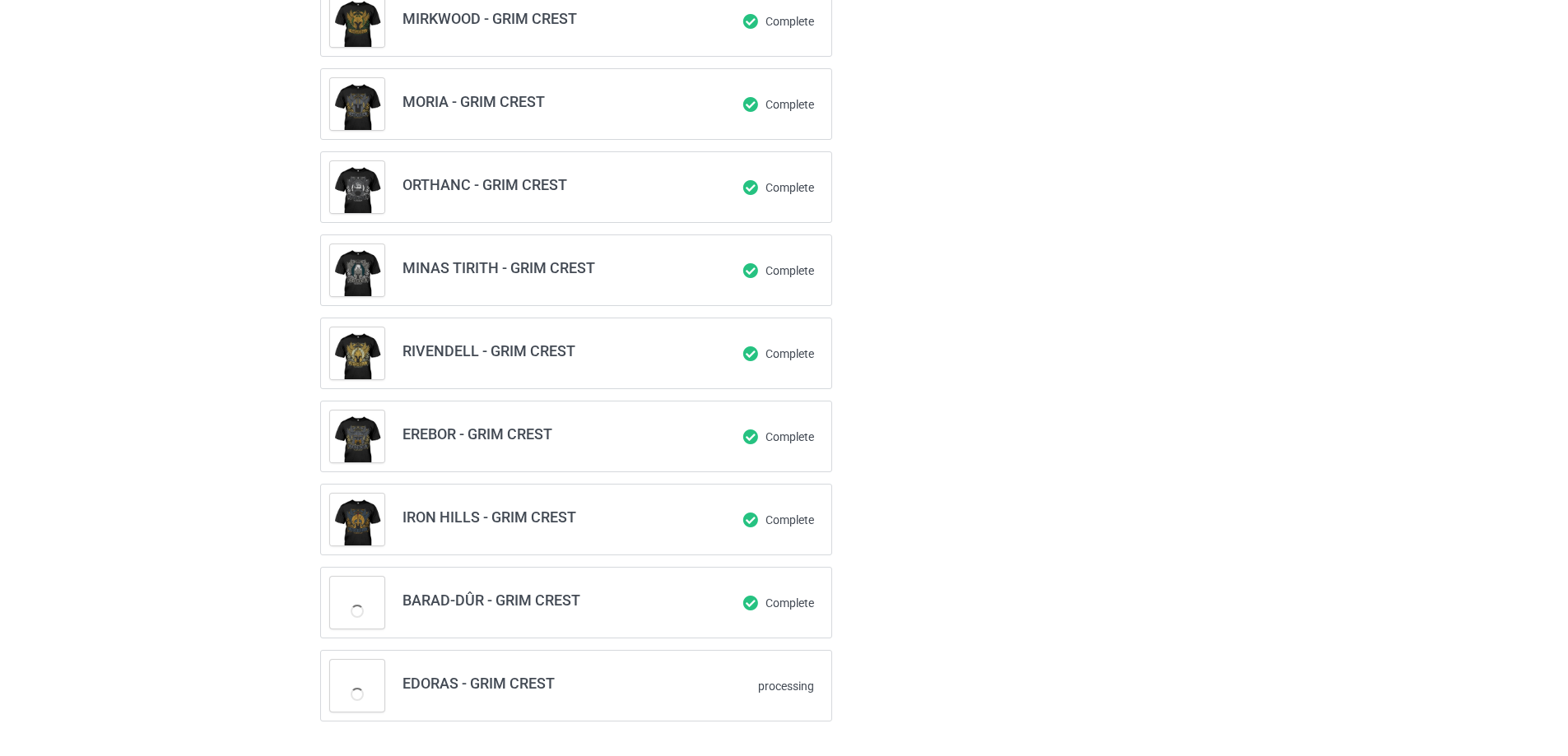
scroll to position [0, 0]
